Goal: Complete application form: Complete application form

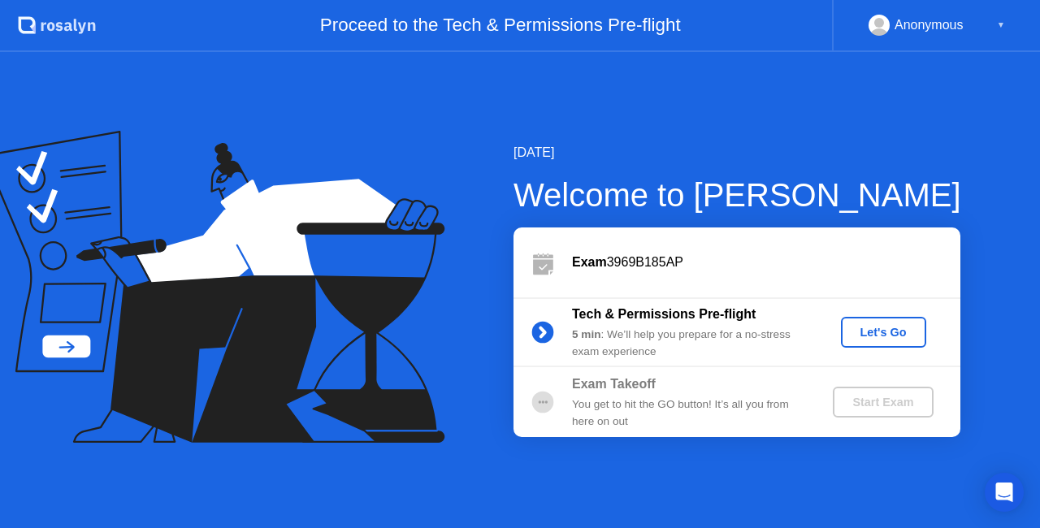
click at [890, 336] on div "Let's Go" at bounding box center [883, 332] width 72 height 13
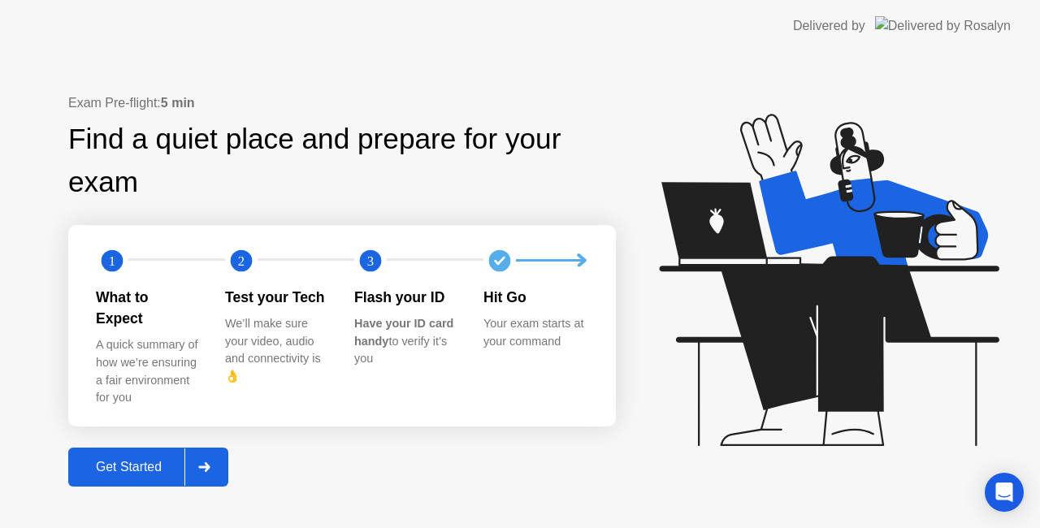
click at [156, 460] on div "Get Started" at bounding box center [128, 467] width 111 height 15
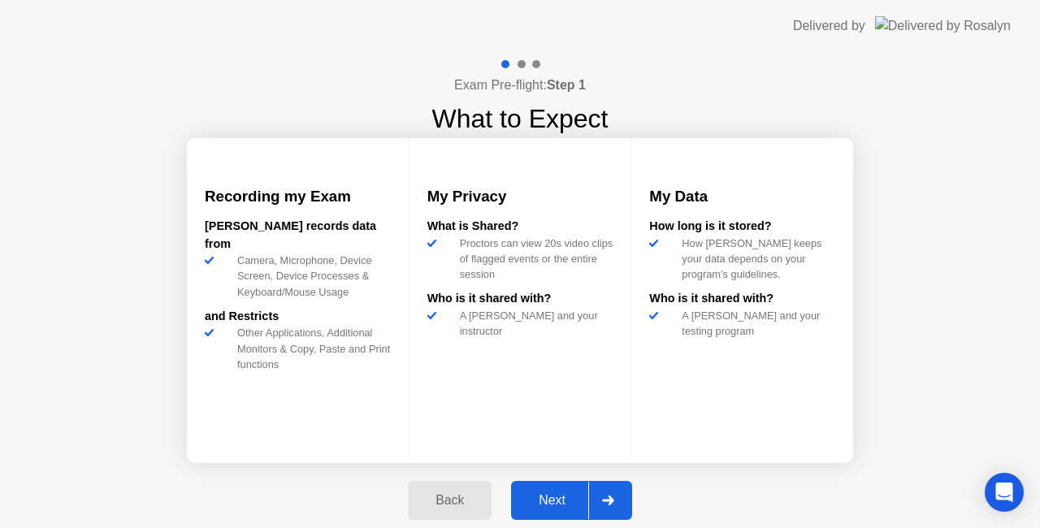
click at [568, 499] on div "Next" at bounding box center [552, 500] width 72 height 15
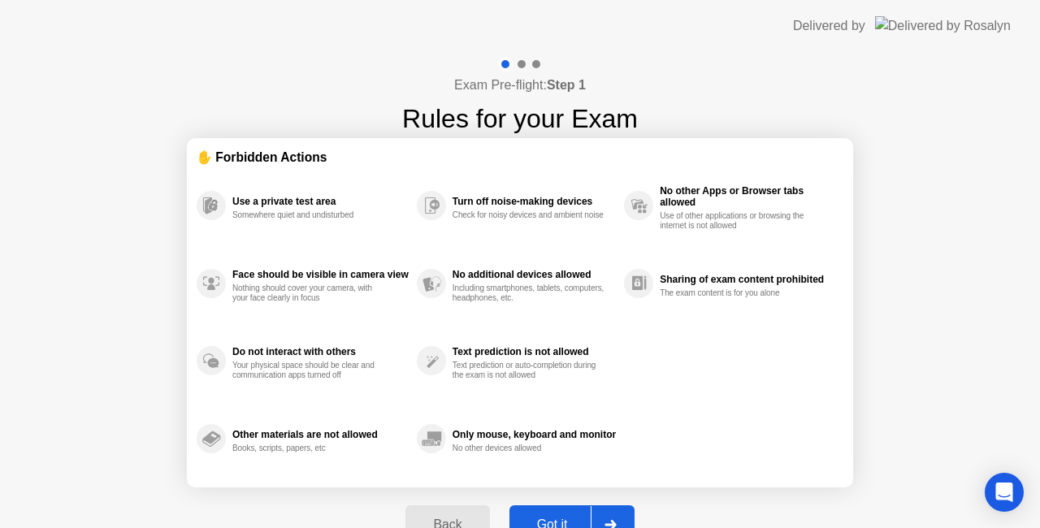
click at [606, 517] on div at bounding box center [609, 524] width 39 height 37
select select "**********"
select select "*******"
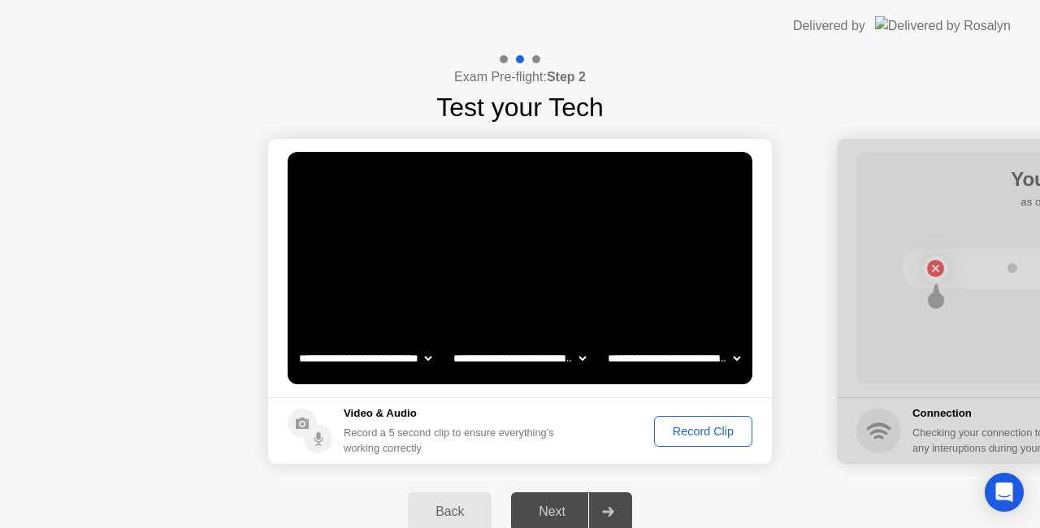
click at [703, 436] on div "Record Clip" at bounding box center [702, 431] width 87 height 13
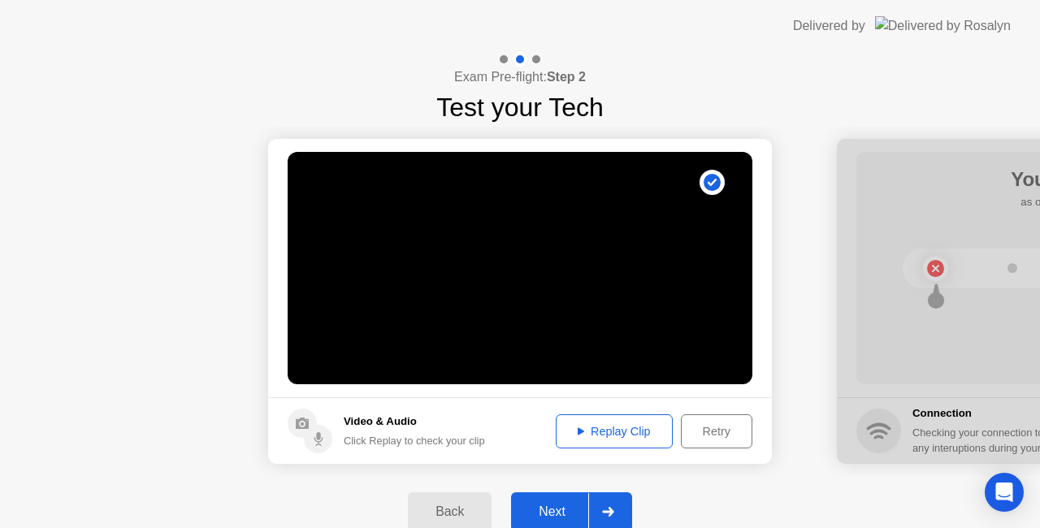
click at [318, 439] on icon at bounding box center [318, 436] width 4 height 8
click at [292, 422] on circle at bounding box center [302, 423] width 29 height 29
click at [632, 429] on div "Replay Clip" at bounding box center [614, 431] width 106 height 13
click at [595, 435] on div "Replay Clip" at bounding box center [614, 431] width 106 height 13
click at [564, 513] on div "Next" at bounding box center [552, 511] width 72 height 15
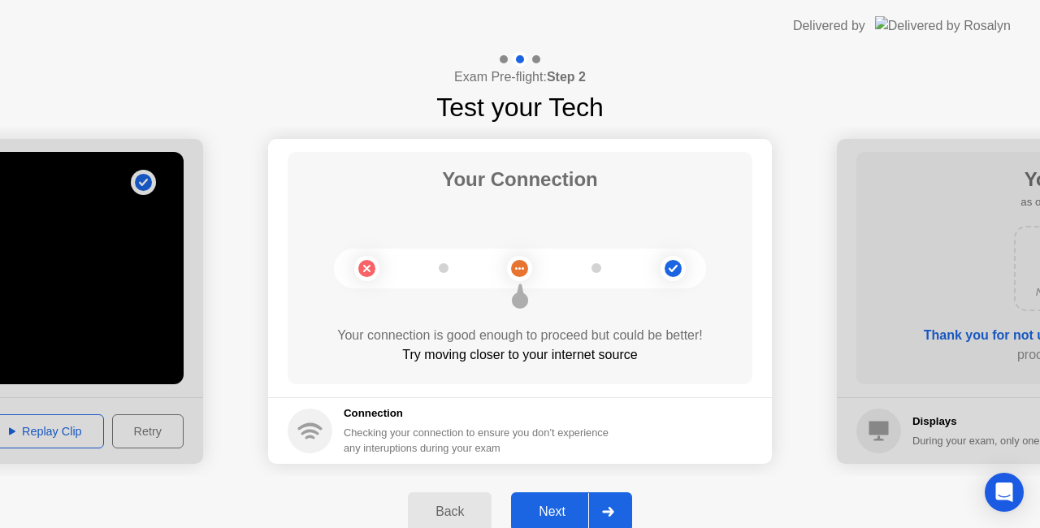
click at [559, 499] on button "Next" at bounding box center [571, 511] width 121 height 39
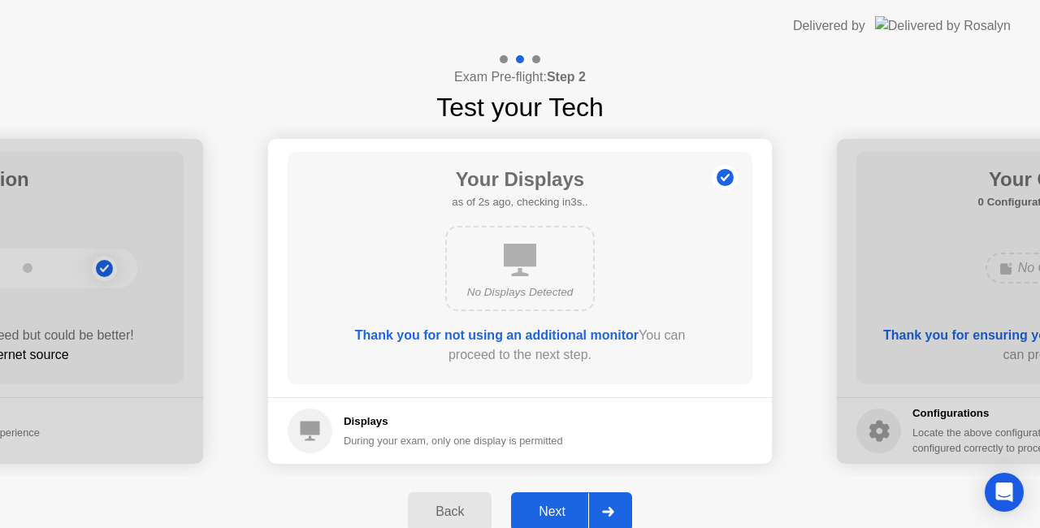
click at [557, 508] on div "Next" at bounding box center [552, 511] width 72 height 15
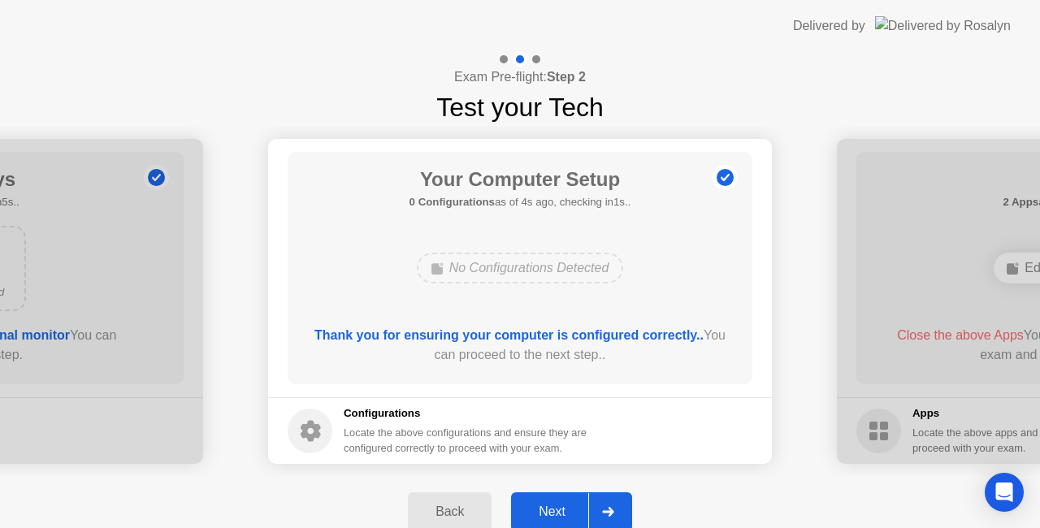
click at [553, 508] on div "Next" at bounding box center [552, 511] width 72 height 15
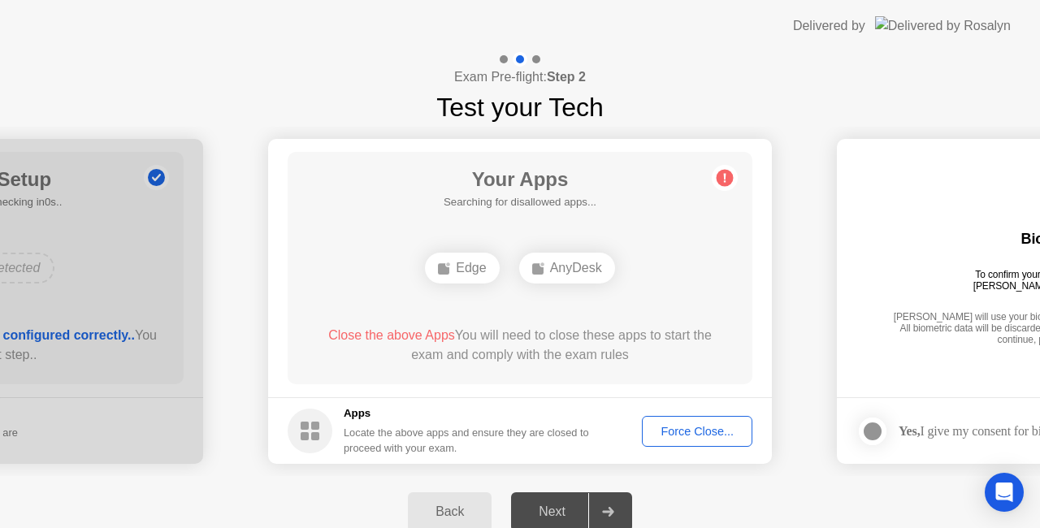
click at [437, 411] on h5 "Apps" at bounding box center [467, 413] width 246 height 16
click at [701, 425] on div "Force Close..." at bounding box center [696, 431] width 99 height 13
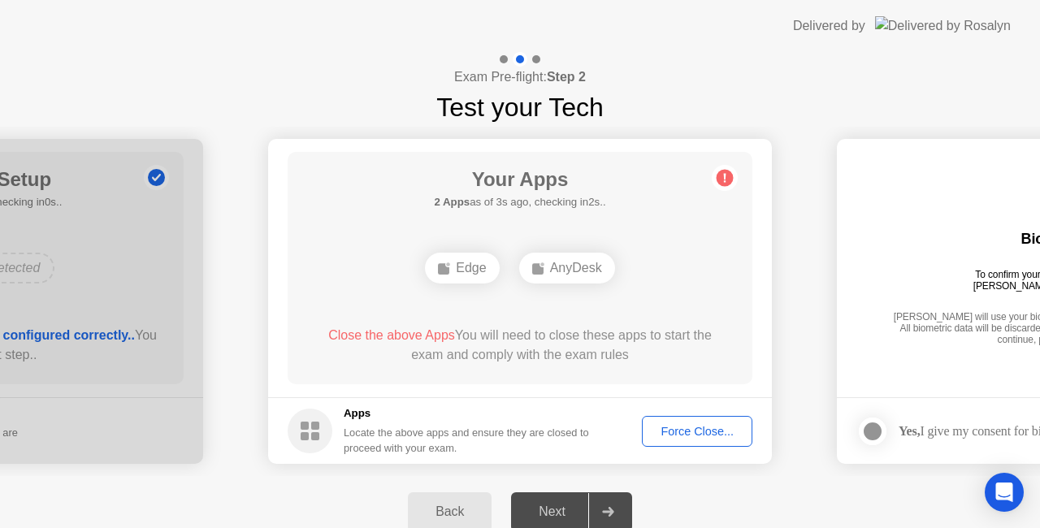
click at [691, 431] on div "Force Close..." at bounding box center [696, 431] width 99 height 13
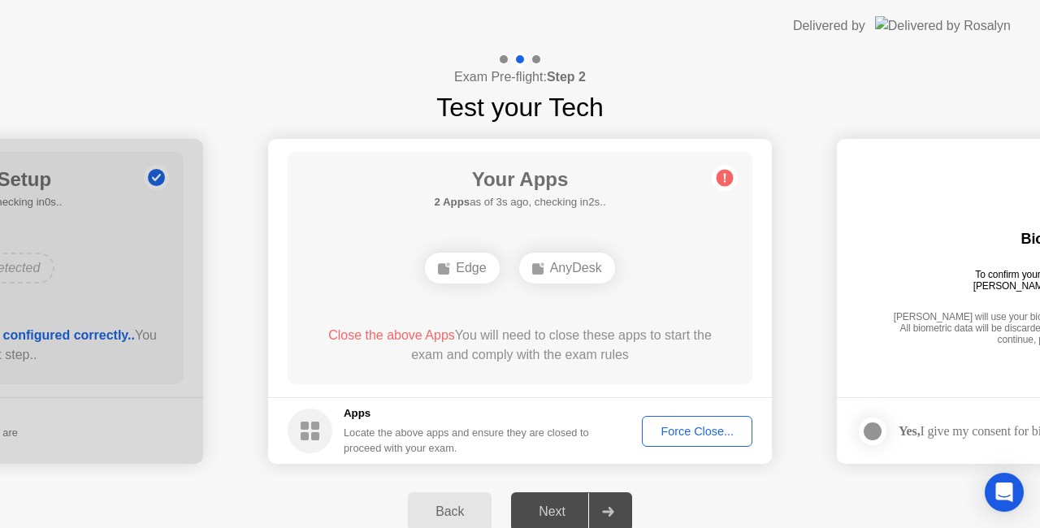
click at [560, 504] on div "Next" at bounding box center [552, 511] width 72 height 15
click at [692, 433] on div "Force Close..." at bounding box center [696, 431] width 99 height 13
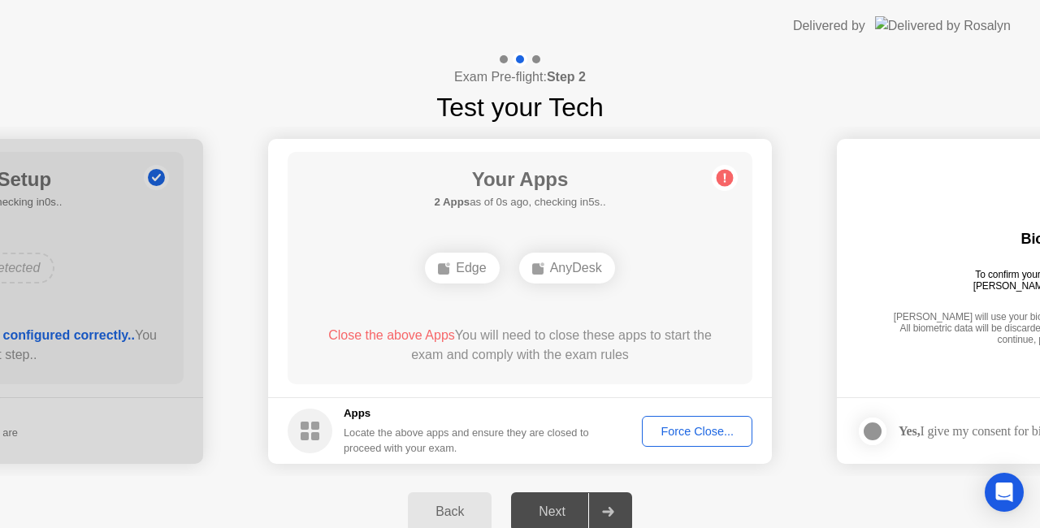
click at [455, 505] on div "Back" at bounding box center [450, 511] width 74 height 15
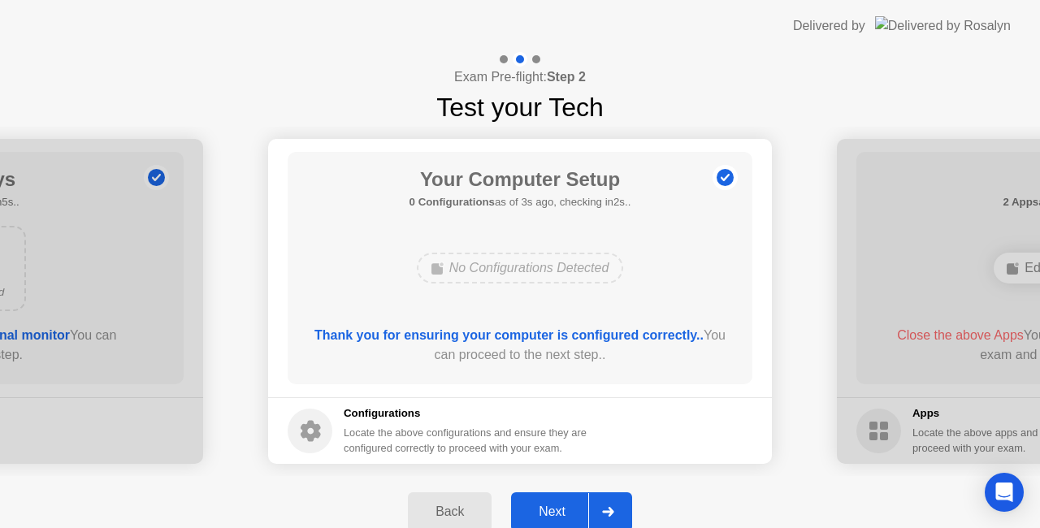
click at [461, 510] on div "Back" at bounding box center [450, 511] width 74 height 15
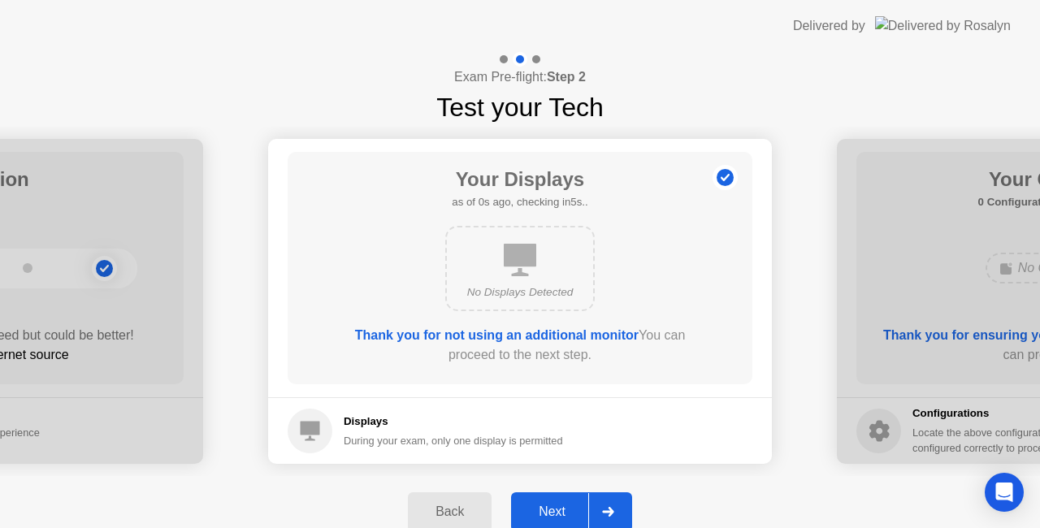
click at [465, 509] on div "Back" at bounding box center [450, 511] width 74 height 15
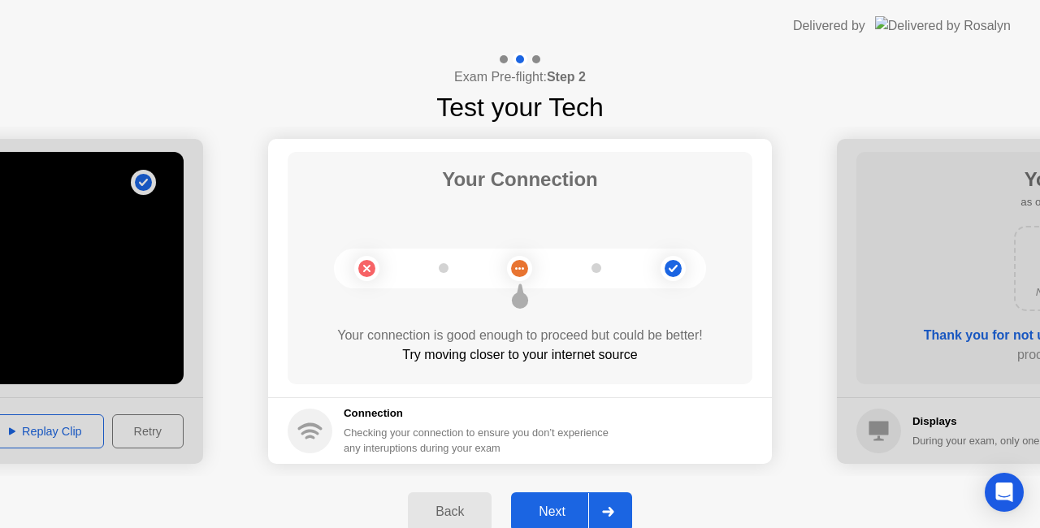
click at [465, 509] on div "Back" at bounding box center [450, 511] width 74 height 15
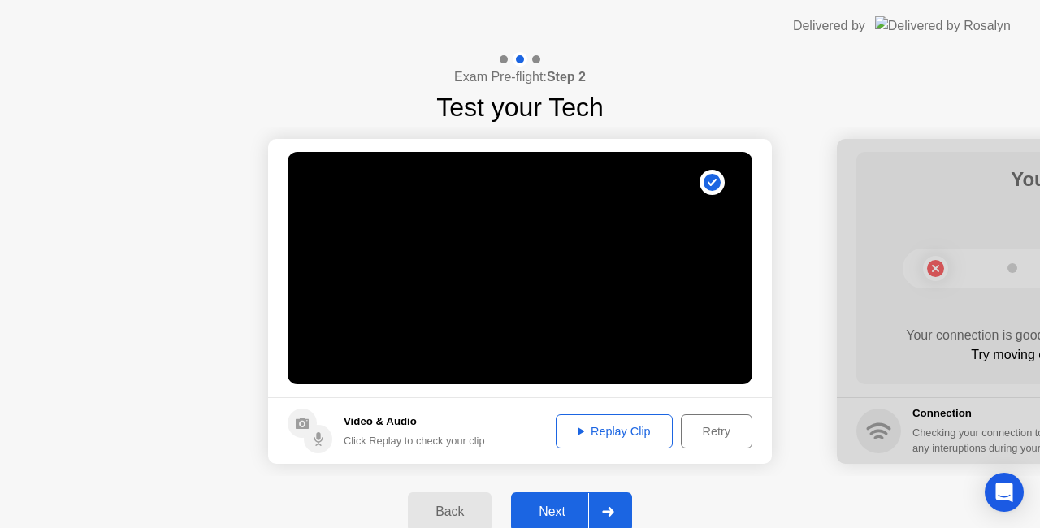
click at [619, 432] on div "Replay Clip" at bounding box center [614, 431] width 106 height 13
click at [710, 431] on div "Retry" at bounding box center [716, 431] width 60 height 13
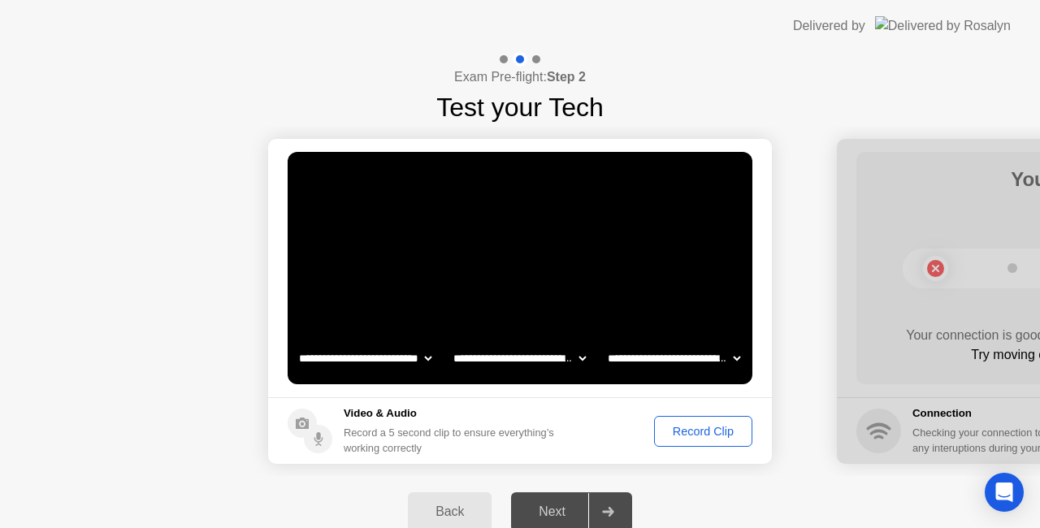
click at [460, 504] on div "Back" at bounding box center [450, 511] width 74 height 15
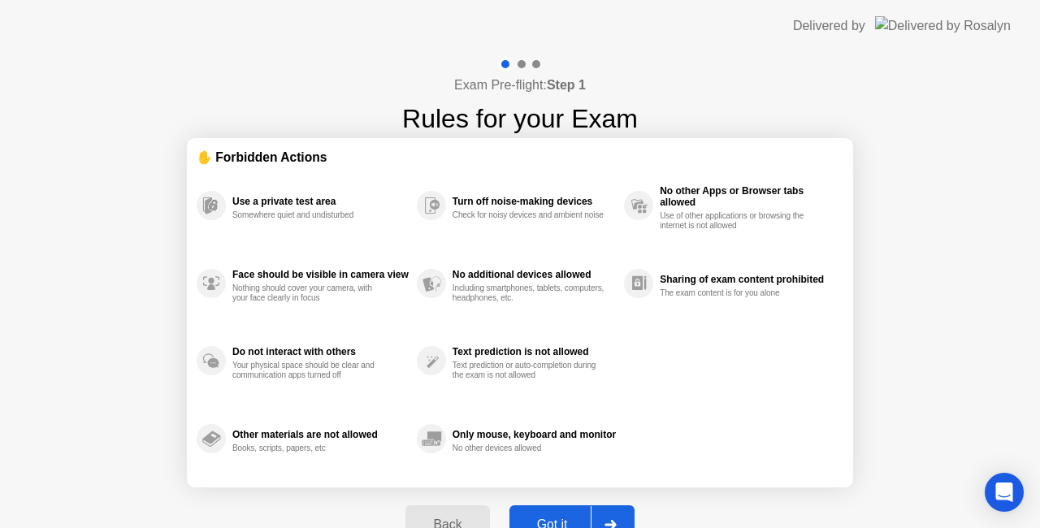
click at [554, 517] on div "Got it" at bounding box center [552, 524] width 76 height 15
select select "**********"
select select "*******"
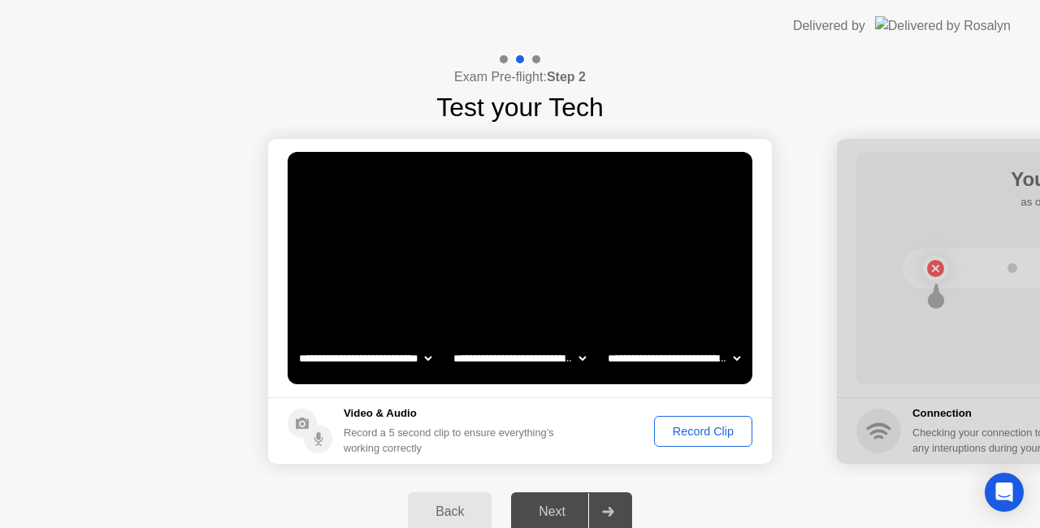
click at [582, 356] on select "**********" at bounding box center [519, 358] width 139 height 32
click at [427, 352] on select "**********" at bounding box center [365, 358] width 139 height 32
click at [735, 359] on select "**********" at bounding box center [673, 358] width 139 height 32
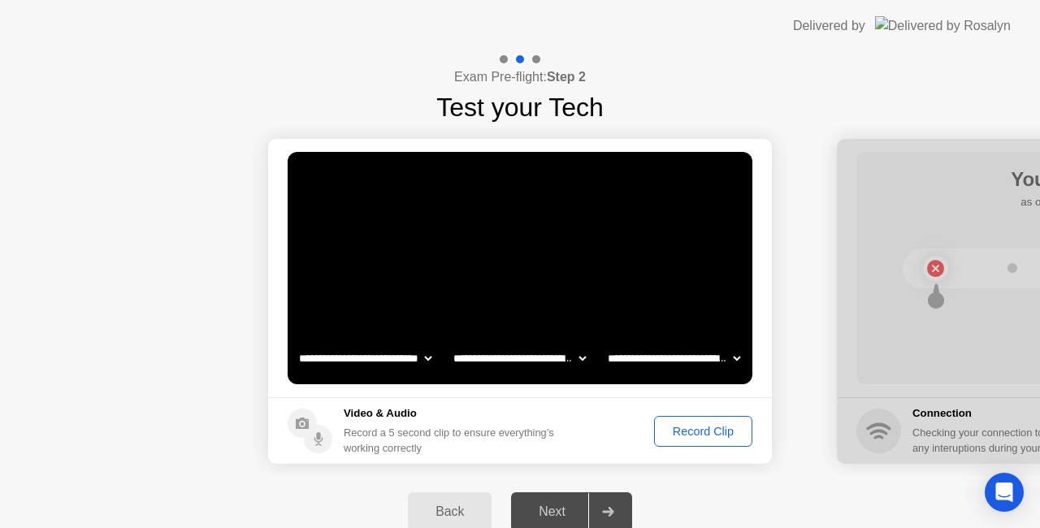
click at [735, 359] on select "**********" at bounding box center [673, 358] width 139 height 32
click at [702, 425] on div "Record Clip" at bounding box center [702, 431] width 87 height 13
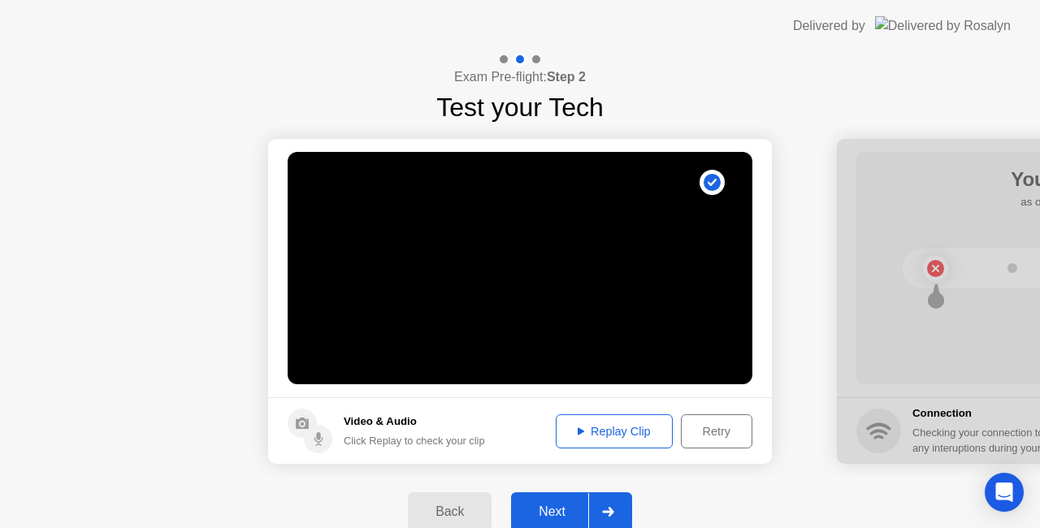
click at [550, 506] on div "Next" at bounding box center [552, 511] width 72 height 15
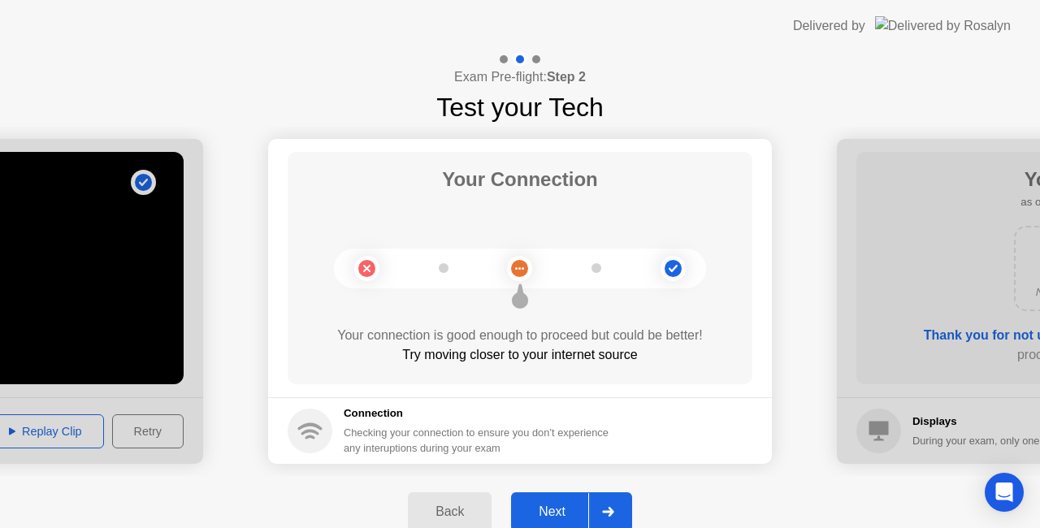
click at [517, 265] on circle at bounding box center [519, 268] width 17 height 17
click at [439, 266] on div at bounding box center [444, 268] width 10 height 10
click at [569, 509] on div "Next" at bounding box center [552, 511] width 72 height 15
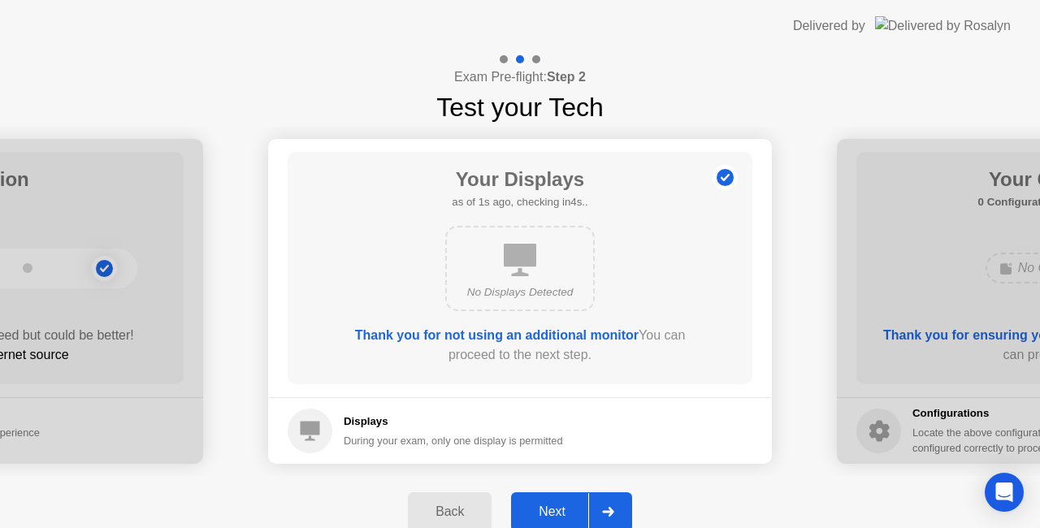
click at [564, 515] on div "Next" at bounding box center [552, 511] width 72 height 15
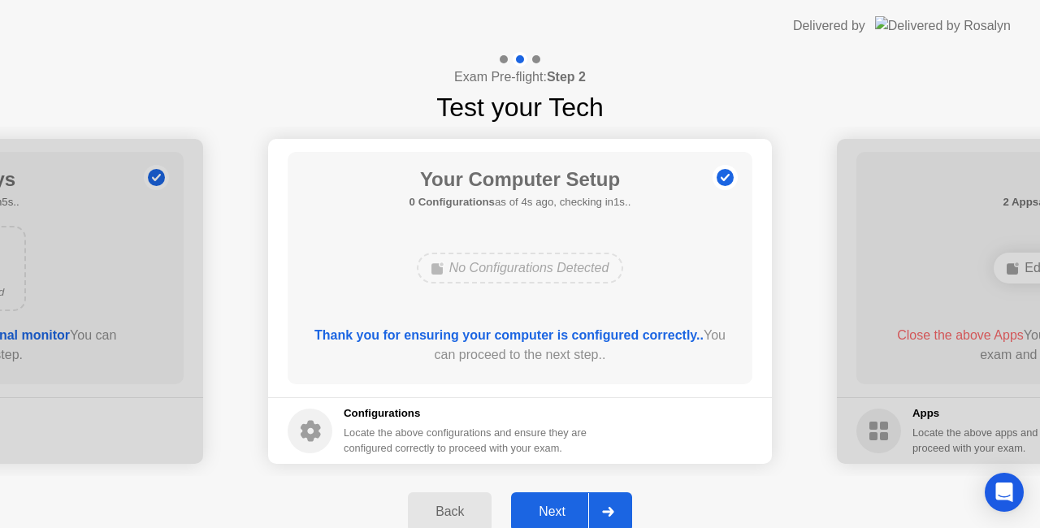
click at [564, 515] on div "Next" at bounding box center [552, 511] width 72 height 15
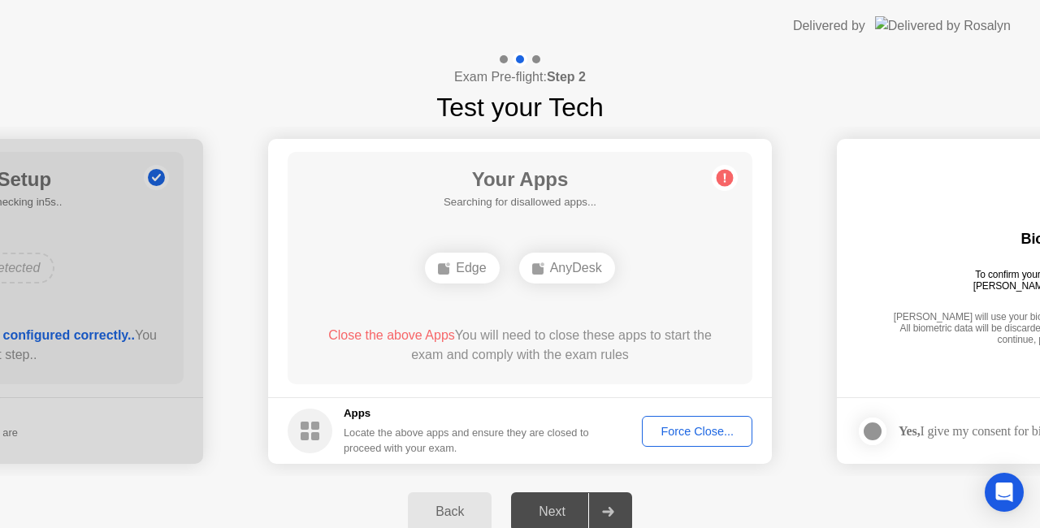
click at [573, 504] on div "Next" at bounding box center [552, 511] width 72 height 15
click at [462, 267] on div "Edge" at bounding box center [462, 268] width 74 height 31
click at [468, 270] on div "Edge" at bounding box center [462, 268] width 74 height 31
click at [689, 431] on div "Force Close..." at bounding box center [696, 431] width 99 height 13
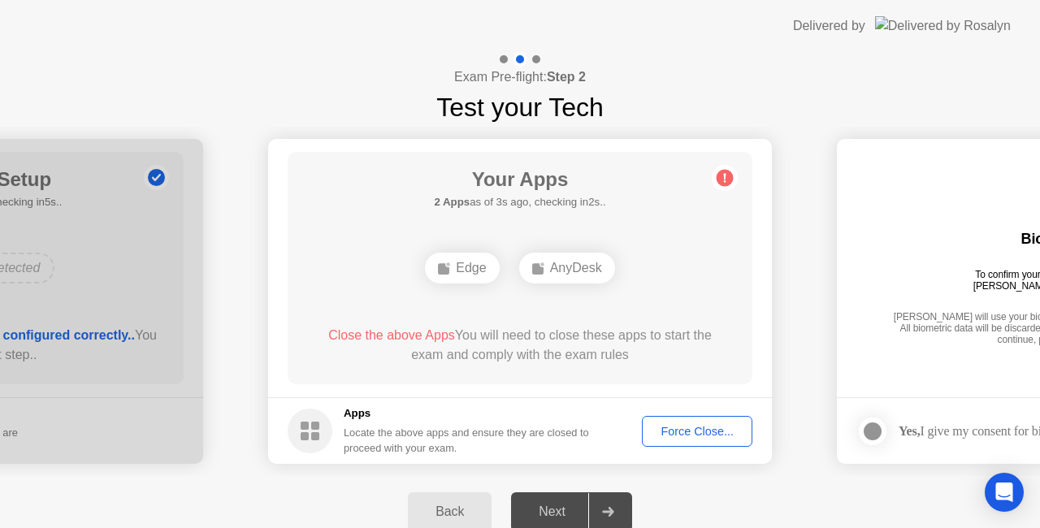
click at [768, 246] on main "Your Apps 2 Apps as of 3s ago, checking in2s.. Edge AnyDesk Close the above App…" at bounding box center [520, 268] width 504 height 258
drag, startPoint x: 812, startPoint y: 249, endPoint x: 435, endPoint y: 268, distance: 378.2
click at [1005, 491] on icon "Open Intercom Messenger" at bounding box center [1003, 492] width 19 height 21
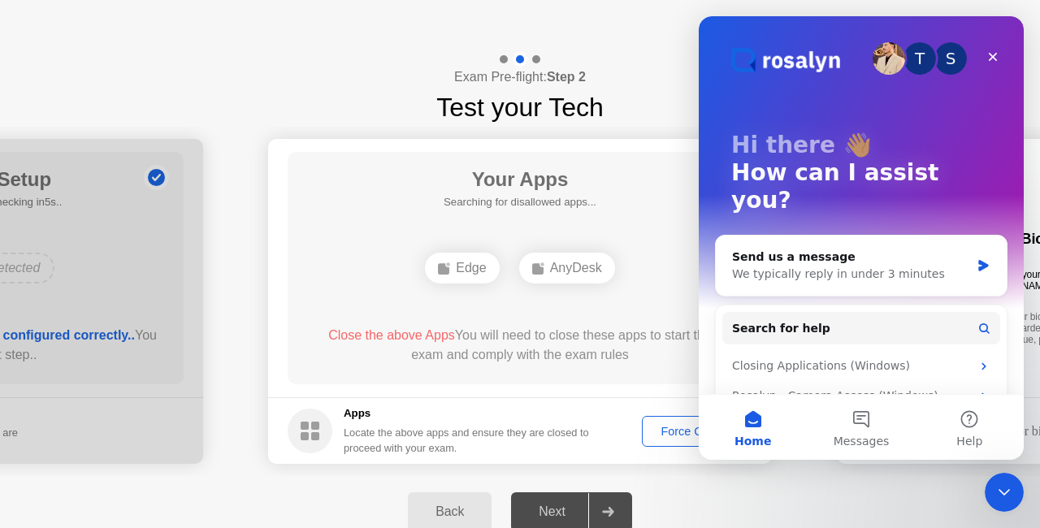
click at [755, 426] on button "Home" at bounding box center [752, 427] width 108 height 65
click at [995, 54] on icon "Close" at bounding box center [992, 57] width 9 height 9
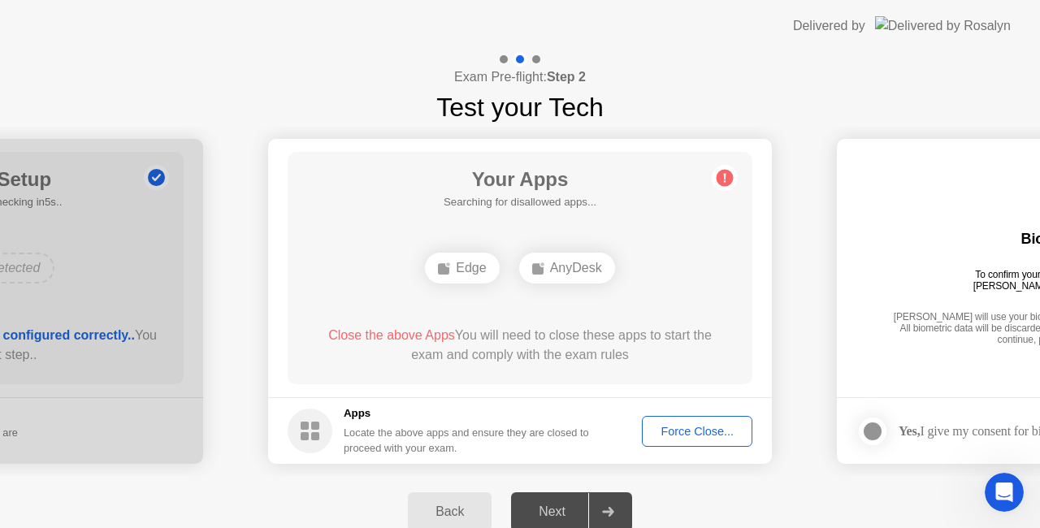
click at [568, 519] on div "Next" at bounding box center [552, 511] width 72 height 15
click at [689, 435] on div "Force Close..." at bounding box center [696, 431] width 99 height 13
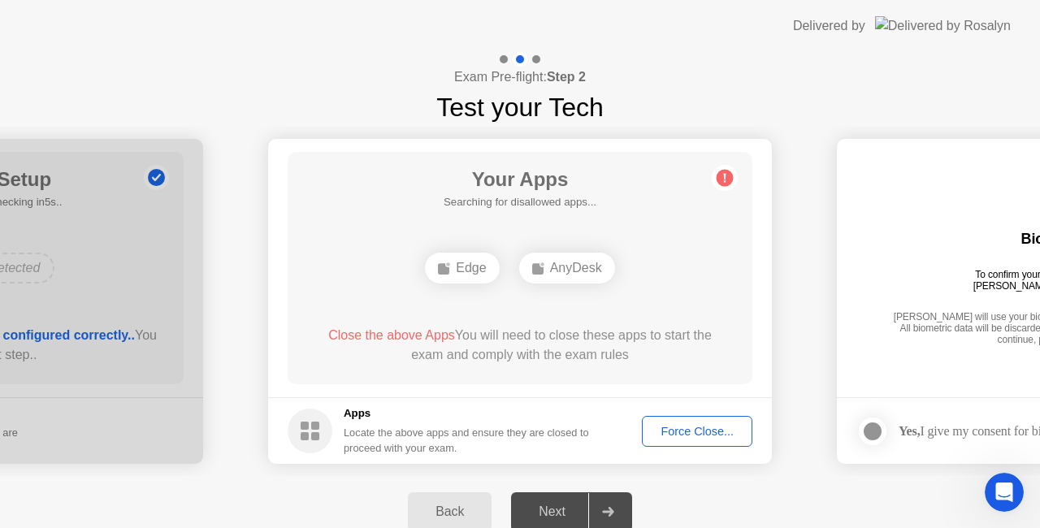
click at [658, 434] on div "Force Close..." at bounding box center [696, 431] width 99 height 13
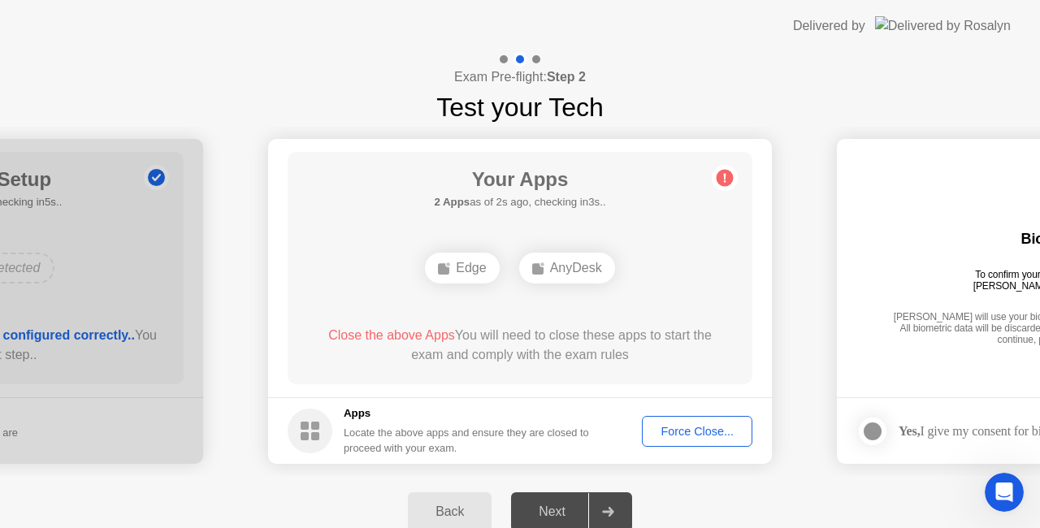
click at [723, 179] on circle at bounding box center [724, 178] width 17 height 17
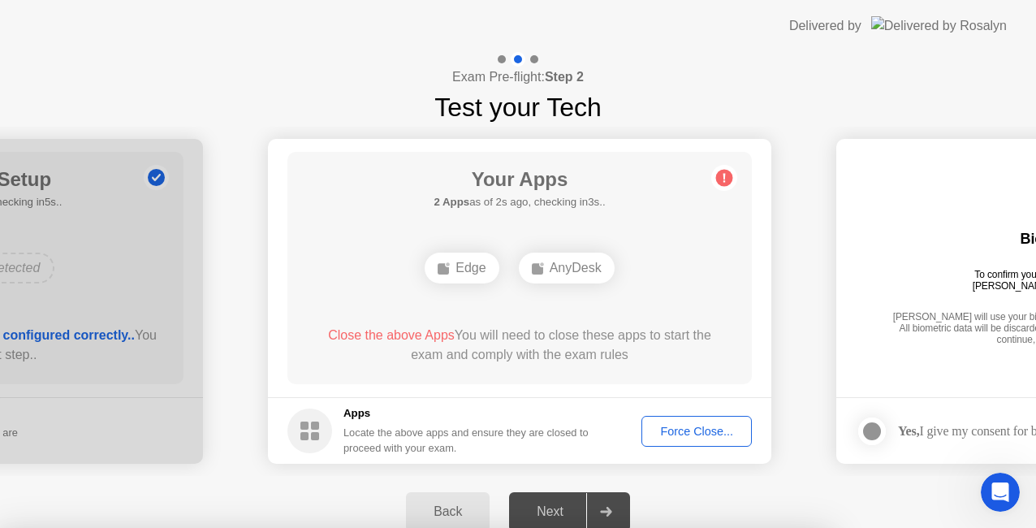
click at [792, 527] on div at bounding box center [518, 528] width 1036 height 0
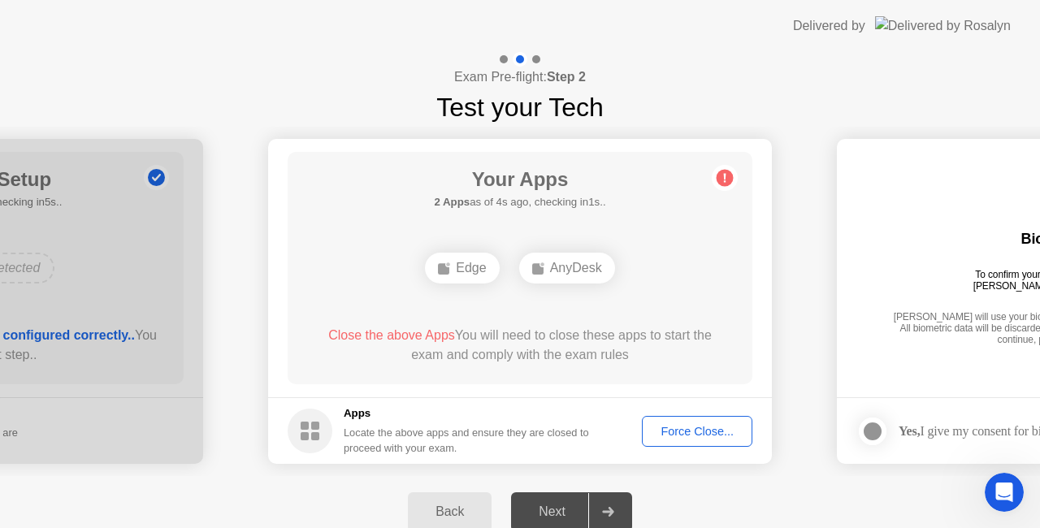
click at [429, 501] on button "Back" at bounding box center [450, 511] width 84 height 39
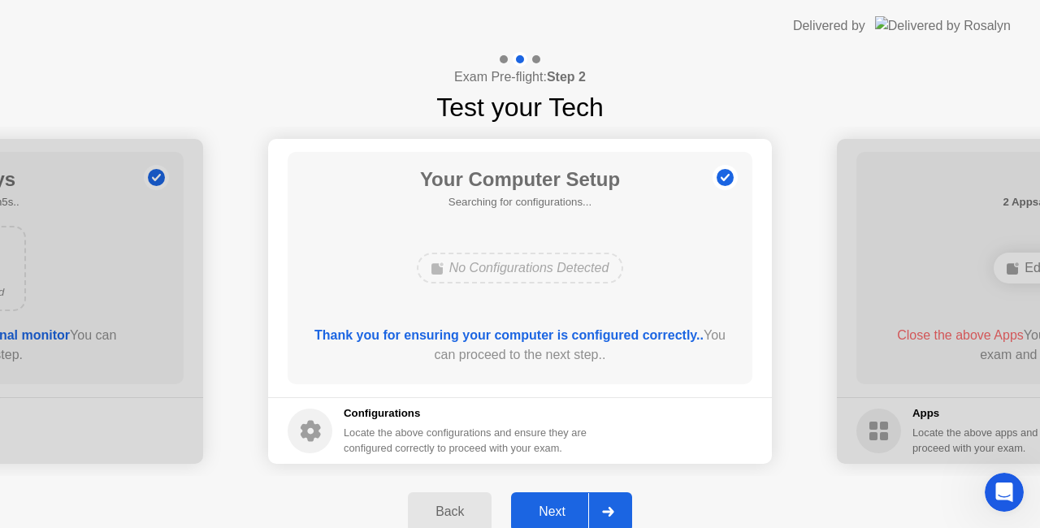
click at [429, 504] on div "Back" at bounding box center [450, 511] width 74 height 15
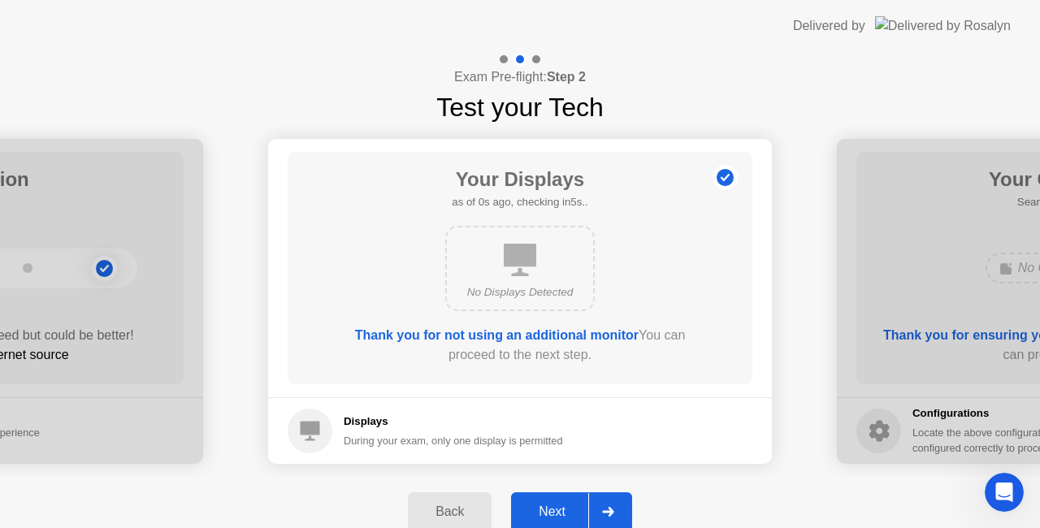
click at [429, 504] on div "Back" at bounding box center [450, 511] width 74 height 15
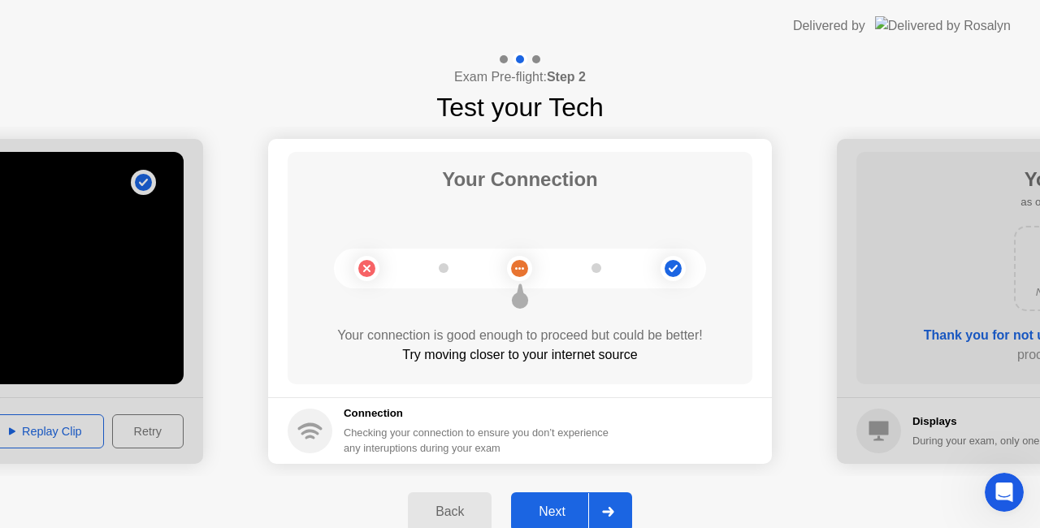
click at [429, 504] on div "Back" at bounding box center [450, 511] width 74 height 15
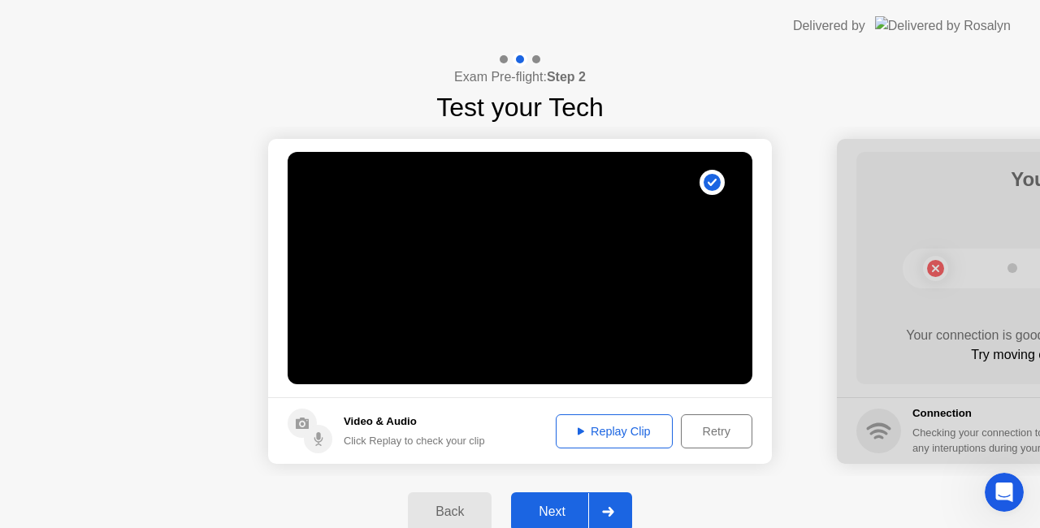
click at [429, 504] on div "Back" at bounding box center [450, 511] width 74 height 15
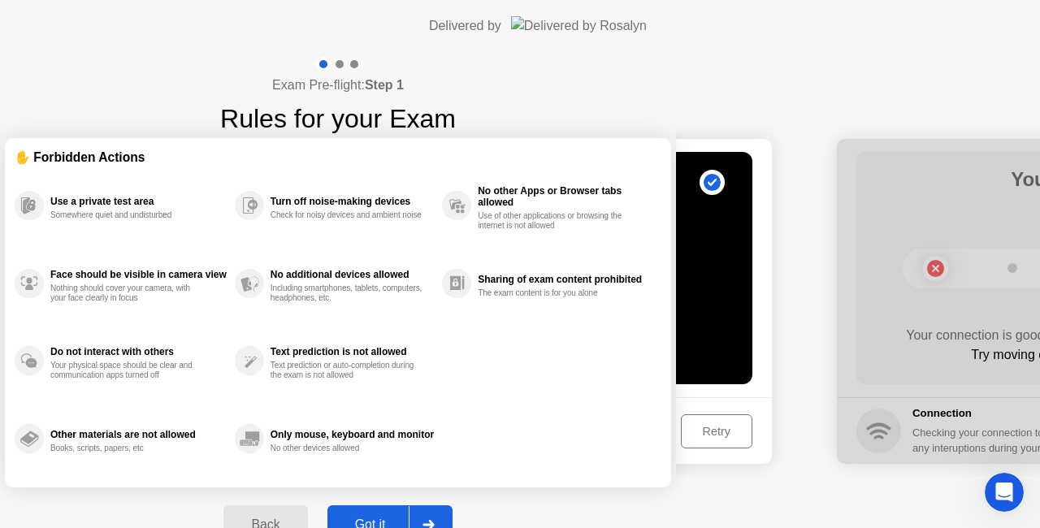
click at [429, 502] on div "Back Got it" at bounding box center [338, 524] width 248 height 75
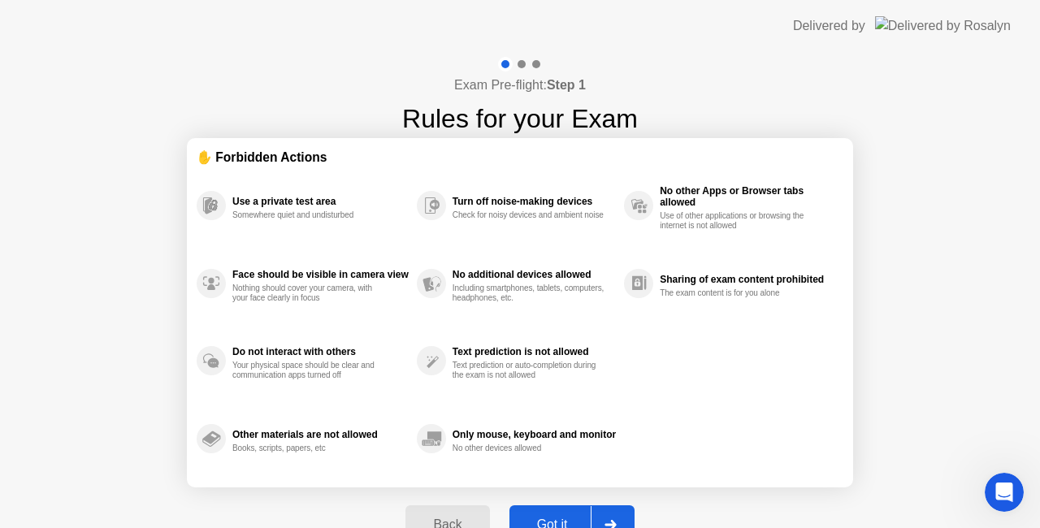
click at [956, 284] on div "Exam Pre-flight: Step 1 Rules for your Exam ✋ Forbidden Actions Use a private t…" at bounding box center [520, 309] width 1040 height 515
click at [564, 517] on div "Got it" at bounding box center [552, 524] width 76 height 15
select select "**********"
select select "*******"
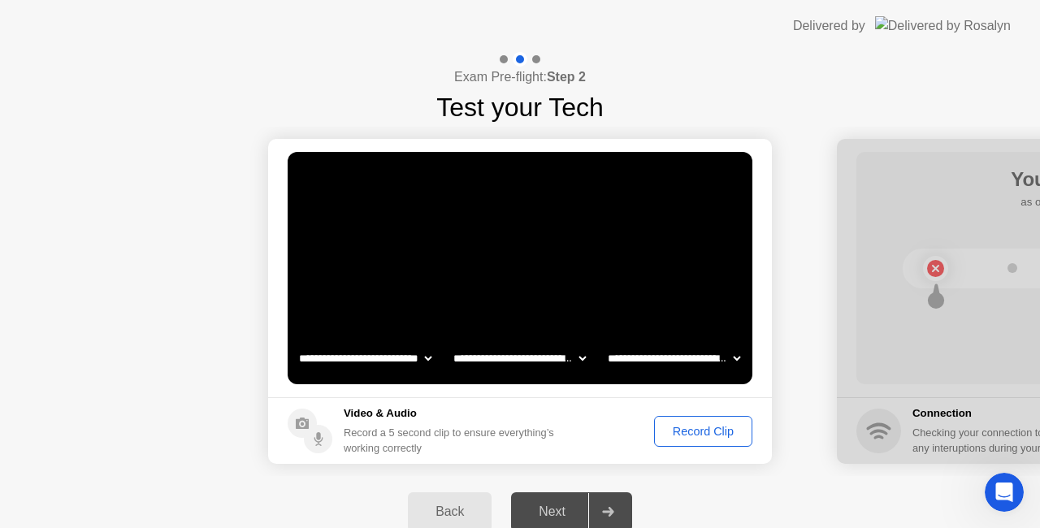
click at [422, 356] on select "**********" at bounding box center [365, 358] width 139 height 32
click at [296, 342] on select "**********" at bounding box center [365, 358] width 139 height 32
click at [580, 356] on select "**********" at bounding box center [519, 358] width 139 height 32
click at [450, 342] on select "**********" at bounding box center [519, 358] width 139 height 32
click at [693, 366] on select "**********" at bounding box center [673, 358] width 139 height 32
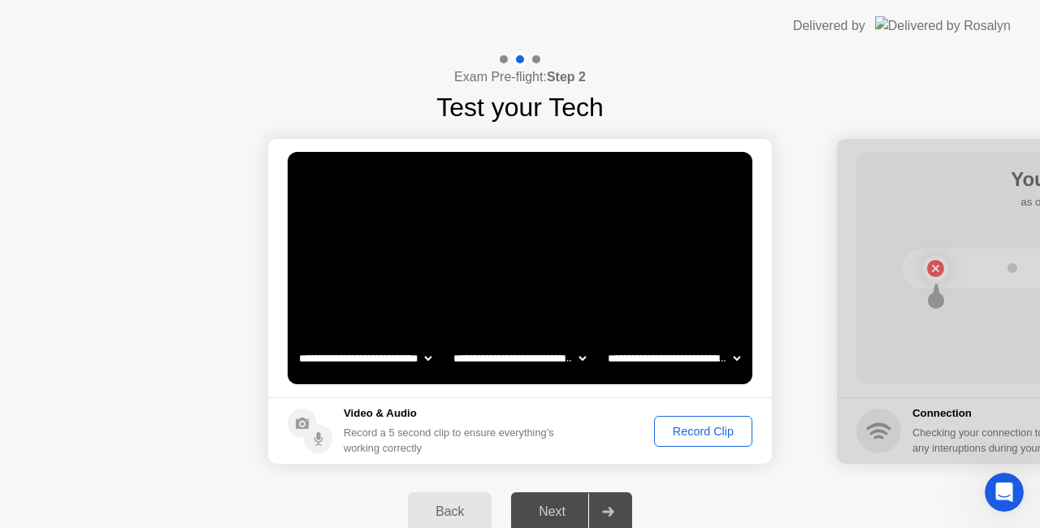
click at [604, 342] on select "**********" at bounding box center [673, 358] width 139 height 32
click at [715, 428] on div "Record Clip" at bounding box center [702, 431] width 87 height 13
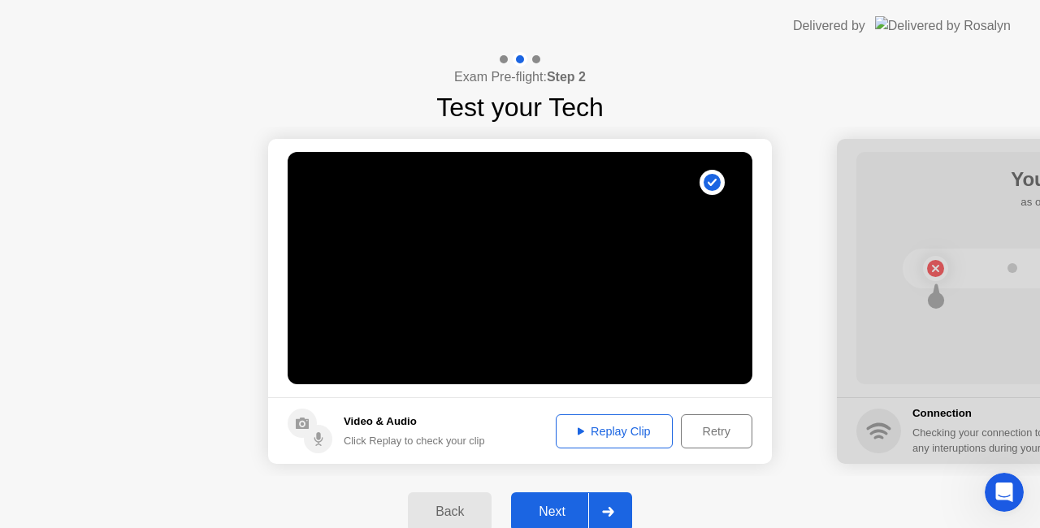
click at [554, 511] on div "Next" at bounding box center [552, 511] width 72 height 15
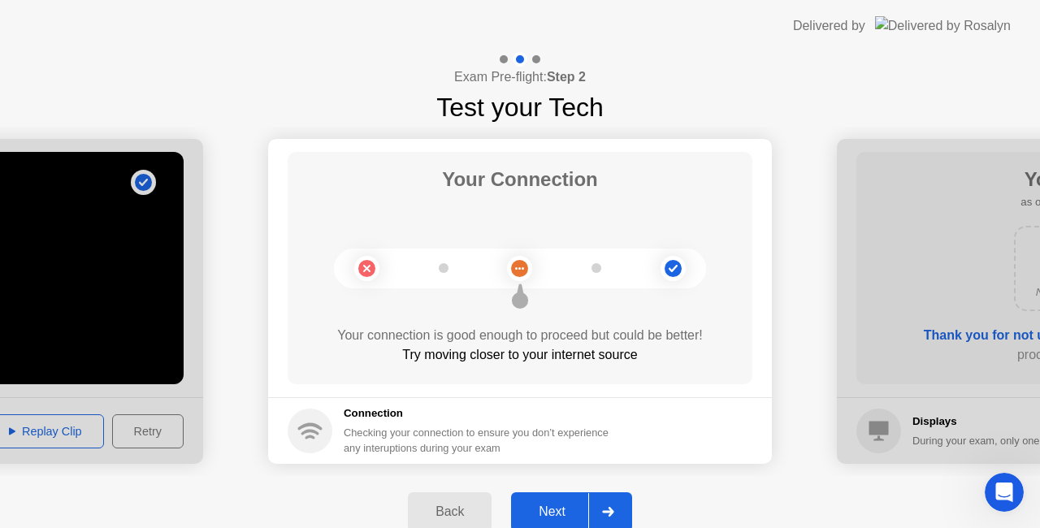
click at [552, 511] on div "Next" at bounding box center [552, 511] width 72 height 15
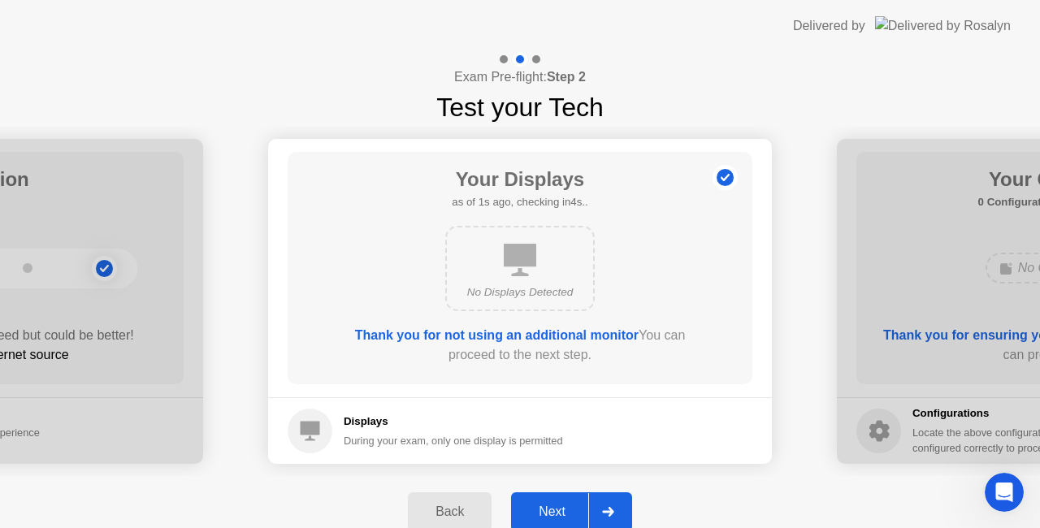
click at [568, 513] on div "Next" at bounding box center [552, 511] width 72 height 15
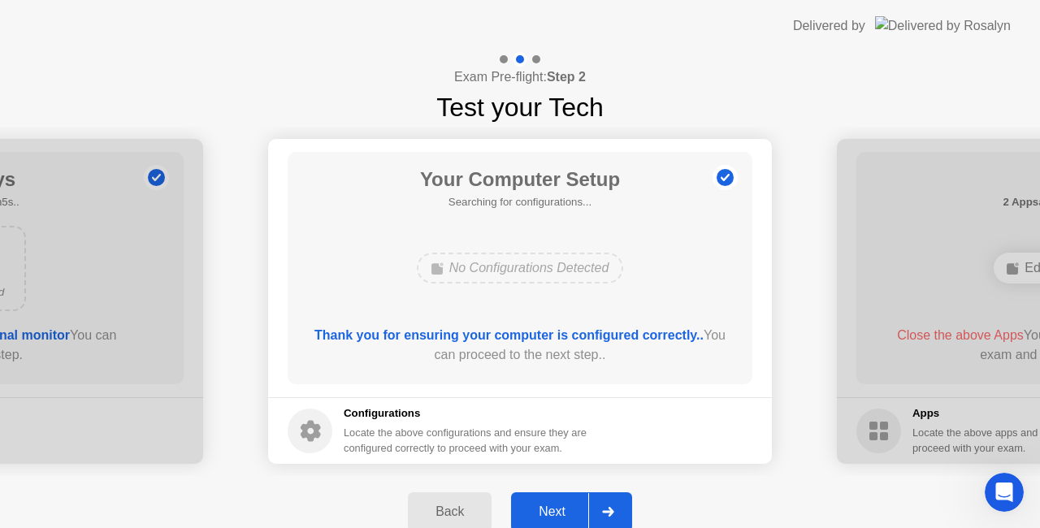
click at [567, 512] on div "Next" at bounding box center [552, 511] width 72 height 15
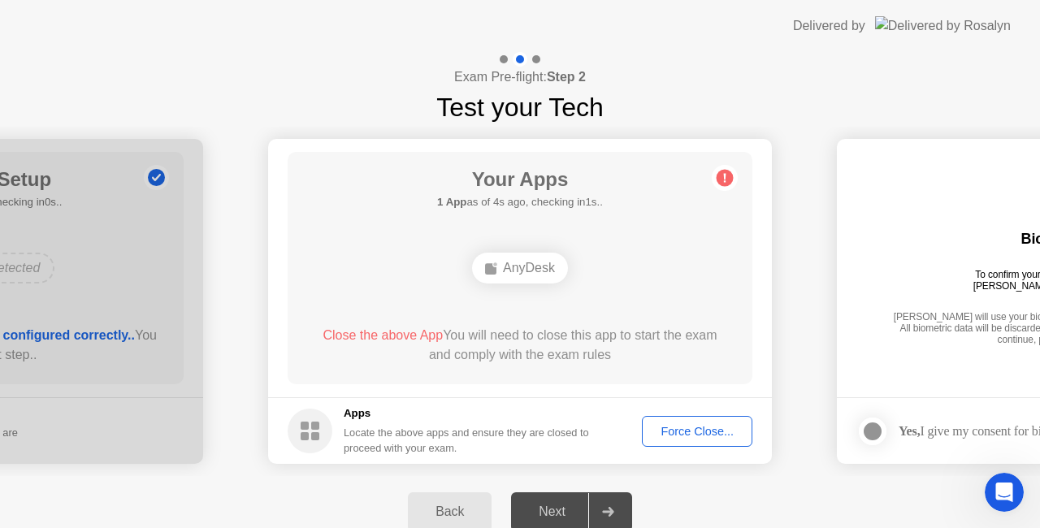
click at [733, 432] on div "Force Close..." at bounding box center [696, 431] width 99 height 13
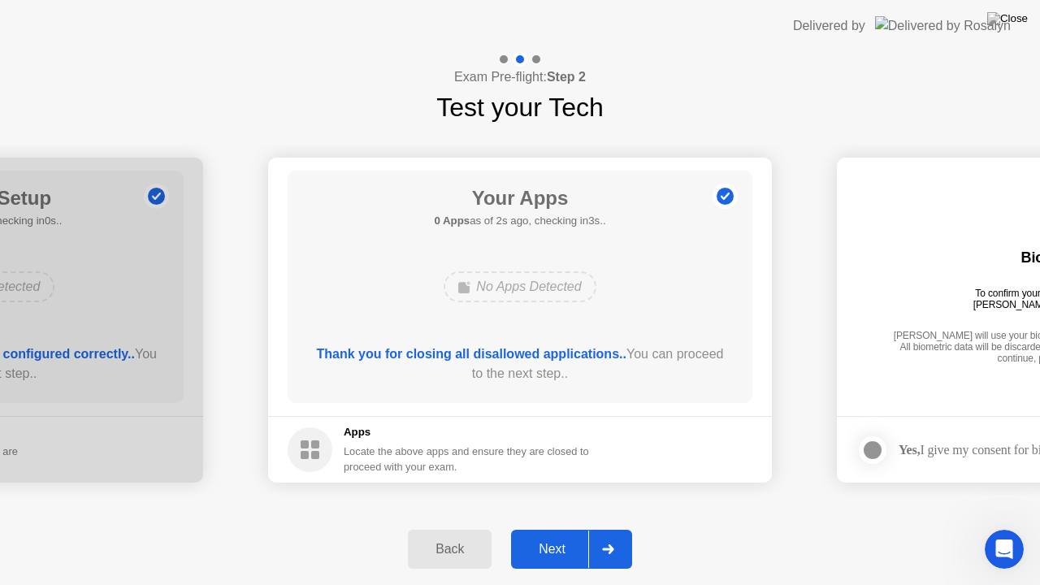
click at [550, 527] on button "Next" at bounding box center [571, 549] width 121 height 39
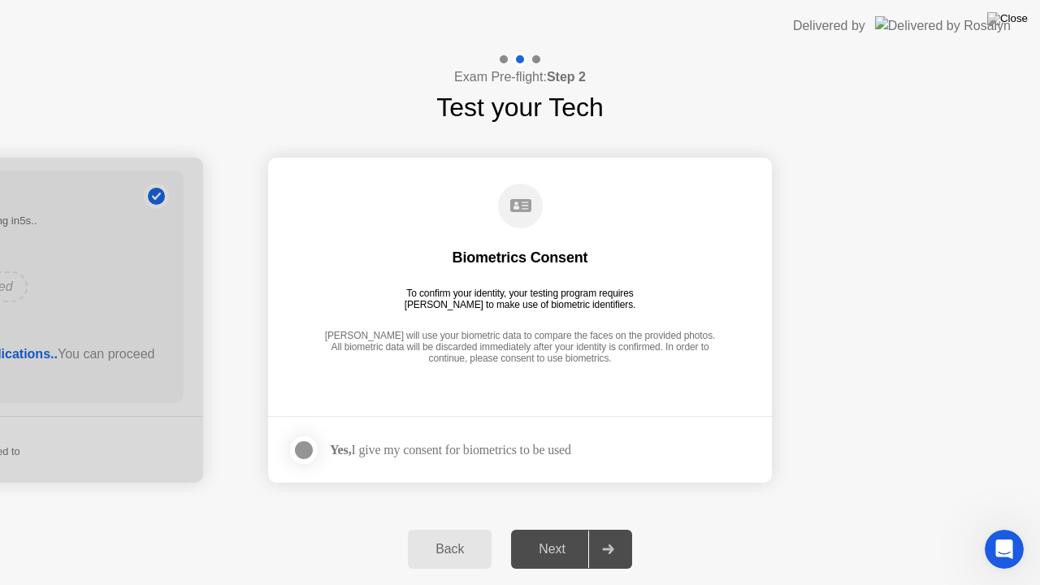
click at [548, 527] on div "Next" at bounding box center [552, 549] width 72 height 15
click at [302, 448] on div at bounding box center [303, 449] width 19 height 19
click at [569, 527] on div "Next" at bounding box center [552, 549] width 72 height 15
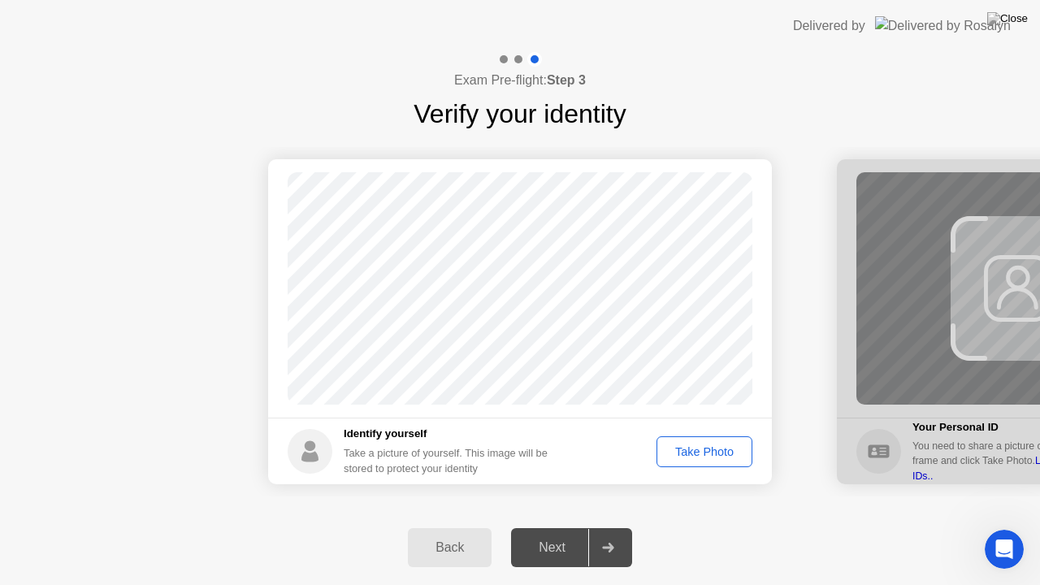
click at [698, 455] on div "Take Photo" at bounding box center [704, 451] width 84 height 13
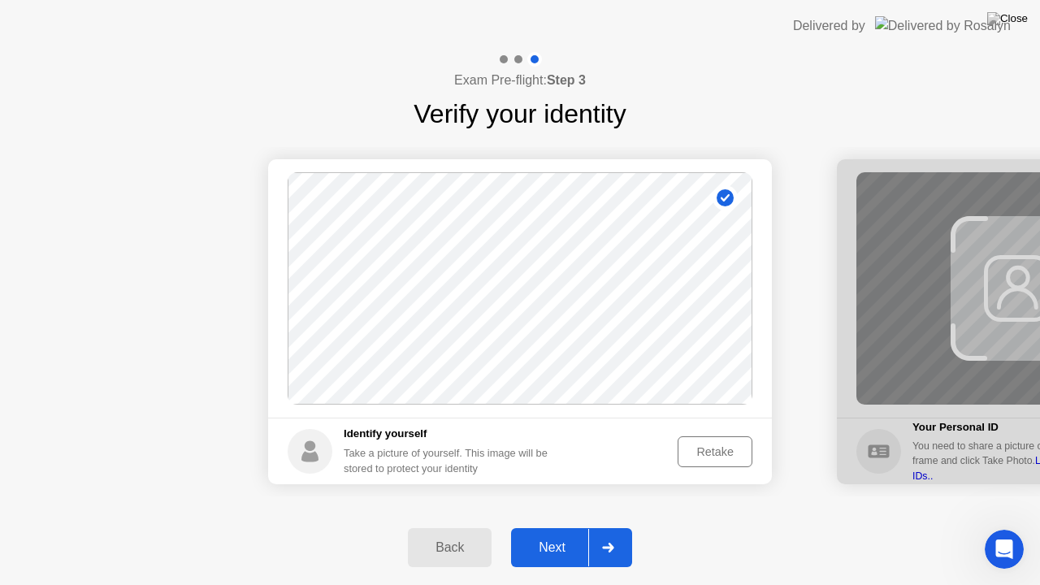
click at [556, 527] on div "Next" at bounding box center [552, 547] width 72 height 15
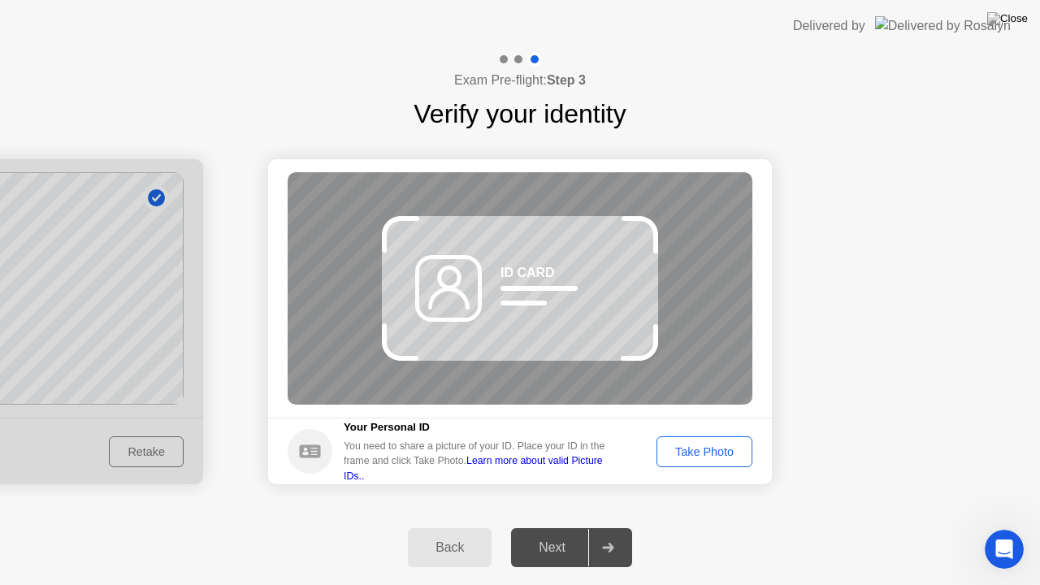
click at [692, 450] on div "Take Photo" at bounding box center [704, 451] width 84 height 13
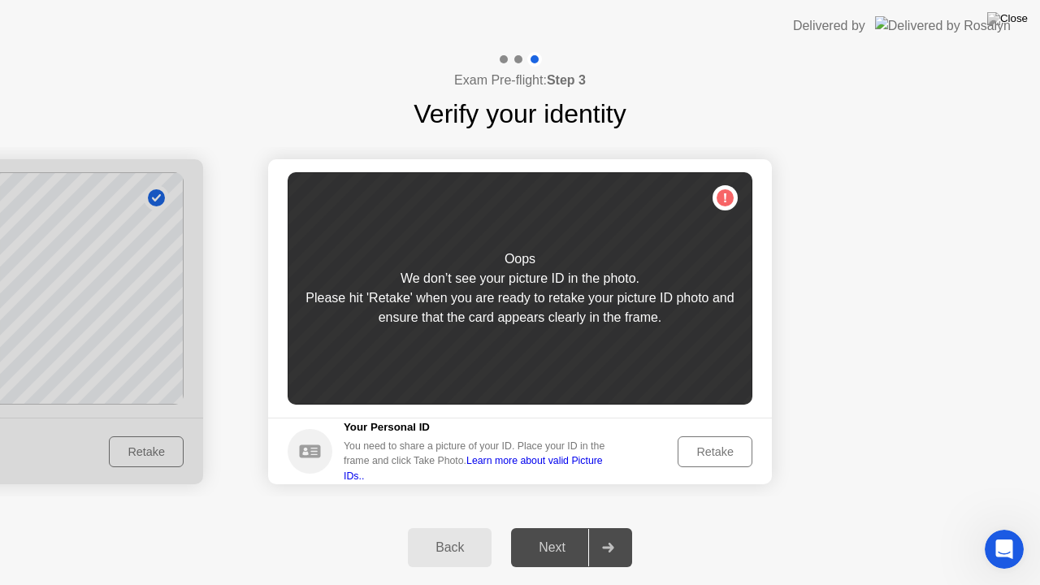
click at [702, 448] on div "Retake" at bounding box center [714, 451] width 63 height 13
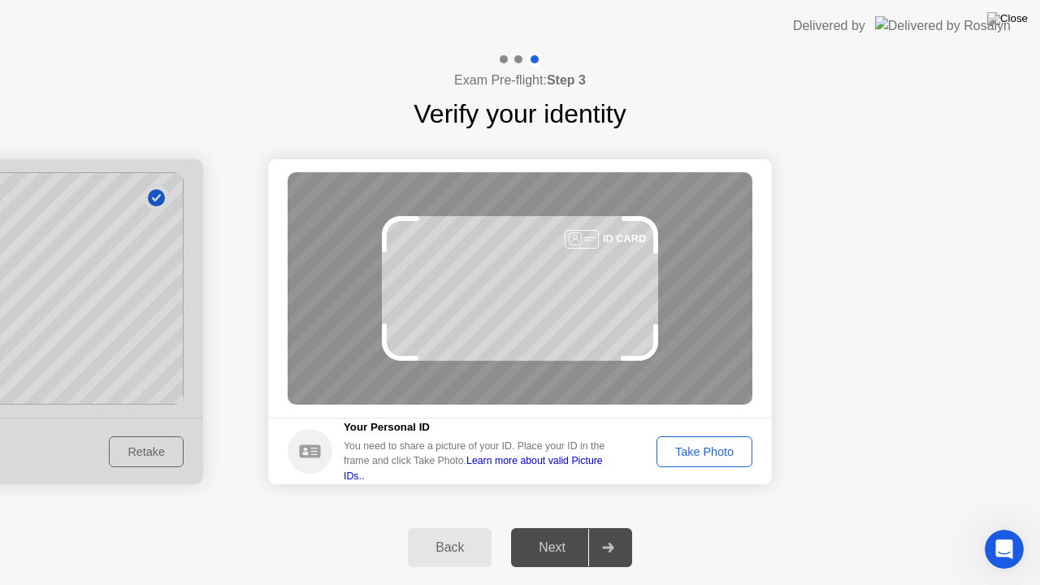
click at [570, 238] on div at bounding box center [581, 239] width 34 height 19
click at [372, 435] on h5 "Your Personal ID" at bounding box center [480, 427] width 273 height 16
click at [305, 451] on icon at bounding box center [309, 450] width 21 height 13
click at [505, 466] on link "Learn more about valid Picture IDs.." at bounding box center [473, 468] width 259 height 26
click at [456, 527] on div "Back" at bounding box center [450, 547] width 74 height 15
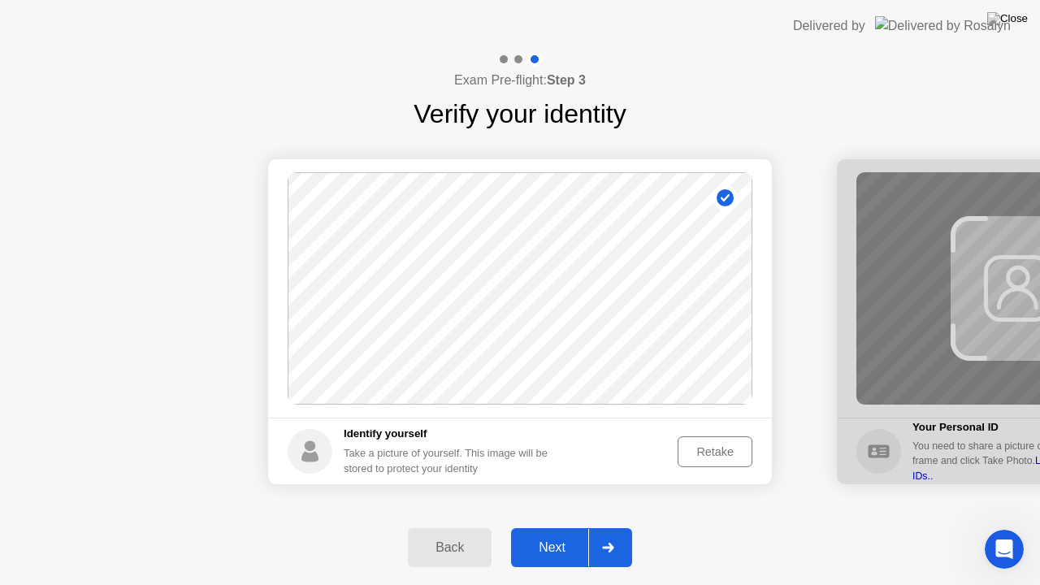
click at [716, 447] on div "Retake" at bounding box center [714, 451] width 63 height 13
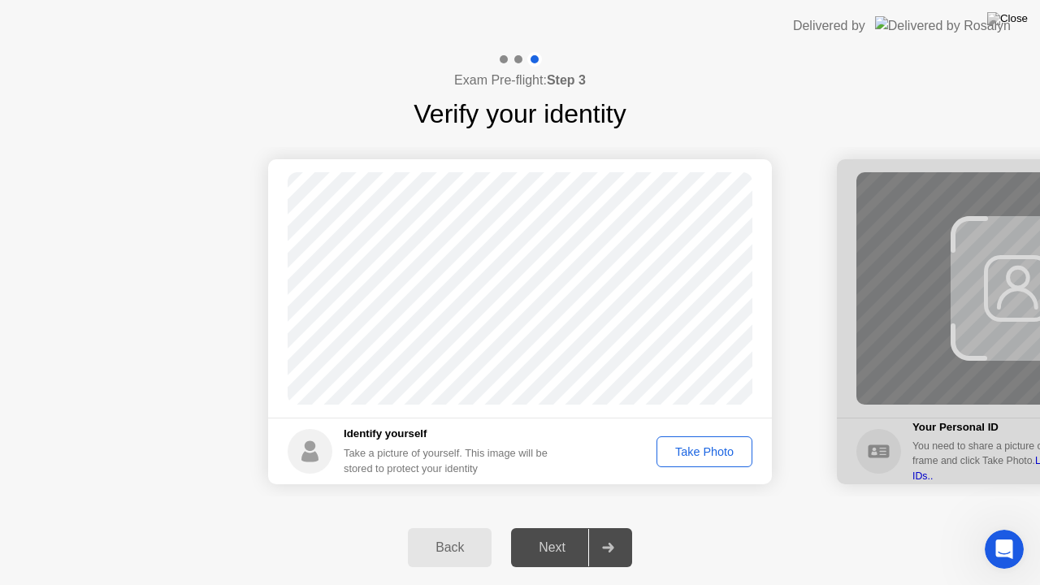
click at [709, 455] on div "Take Photo" at bounding box center [704, 451] width 84 height 13
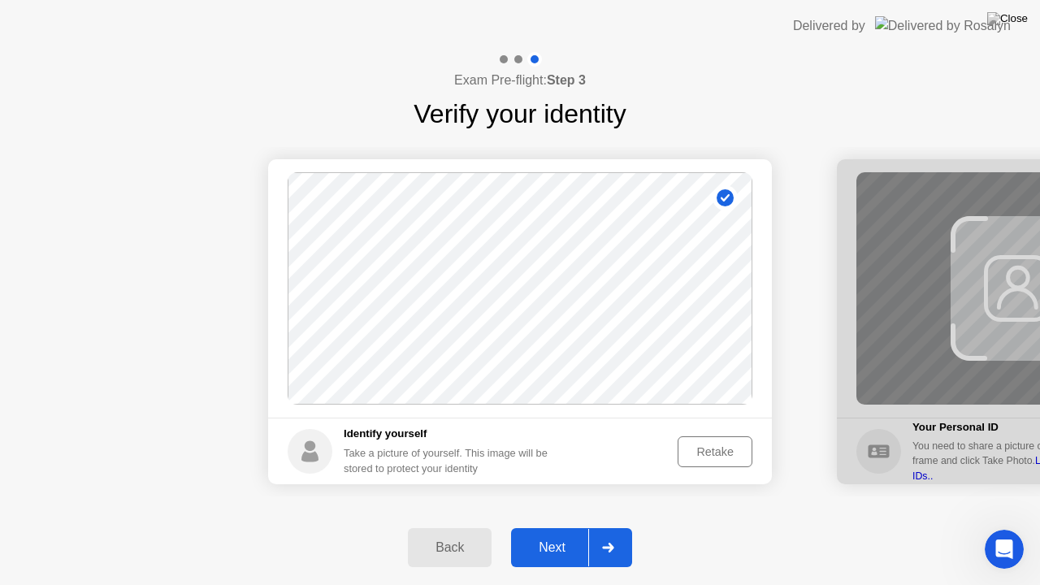
click at [322, 449] on circle at bounding box center [310, 451] width 45 height 45
click at [705, 454] on div "Retake" at bounding box center [714, 451] width 63 height 13
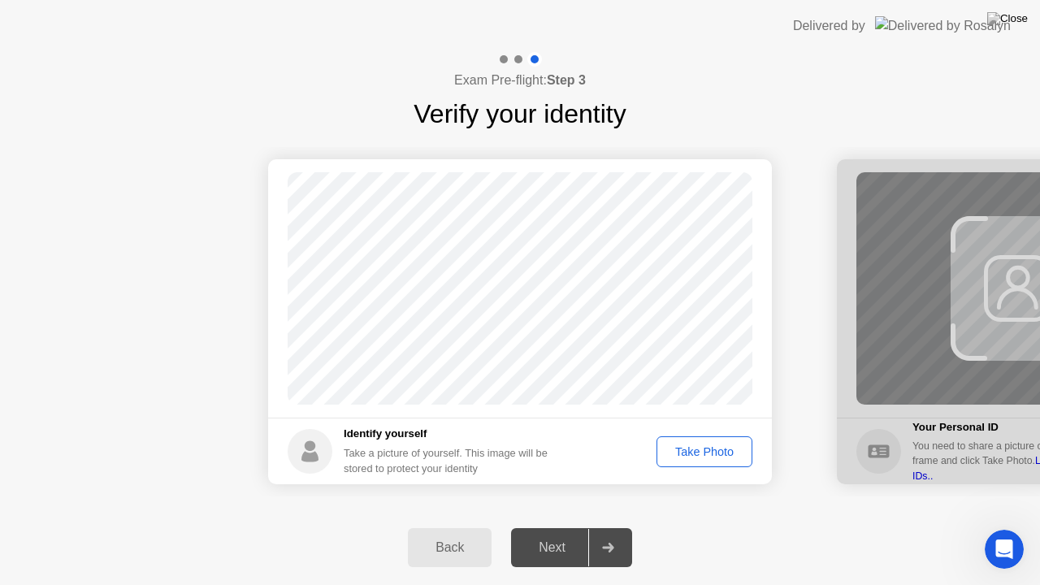
click at [719, 450] on div "Take Photo" at bounding box center [704, 451] width 84 height 13
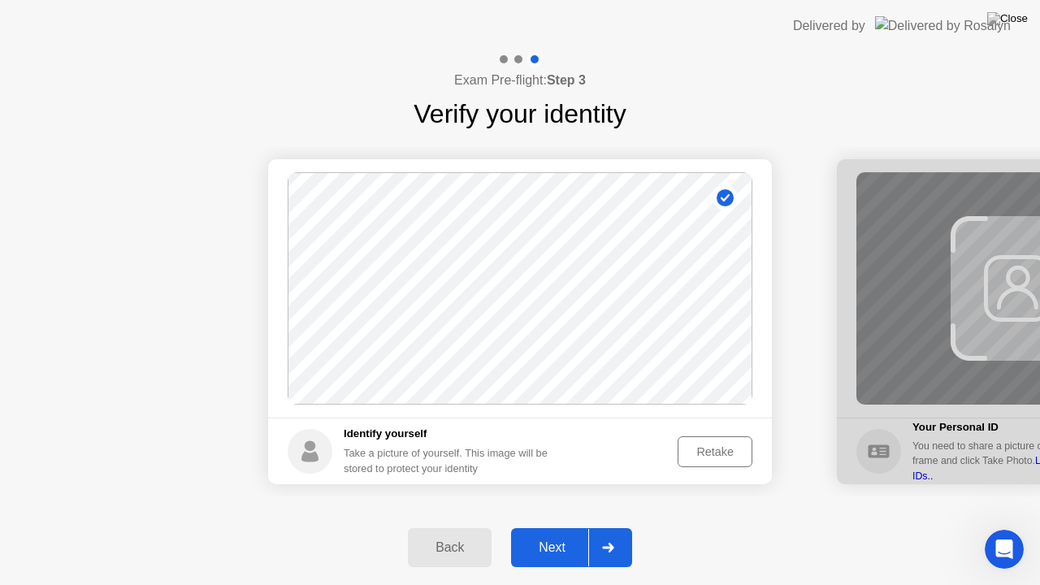
click at [722, 453] on div "Retake" at bounding box center [714, 451] width 63 height 13
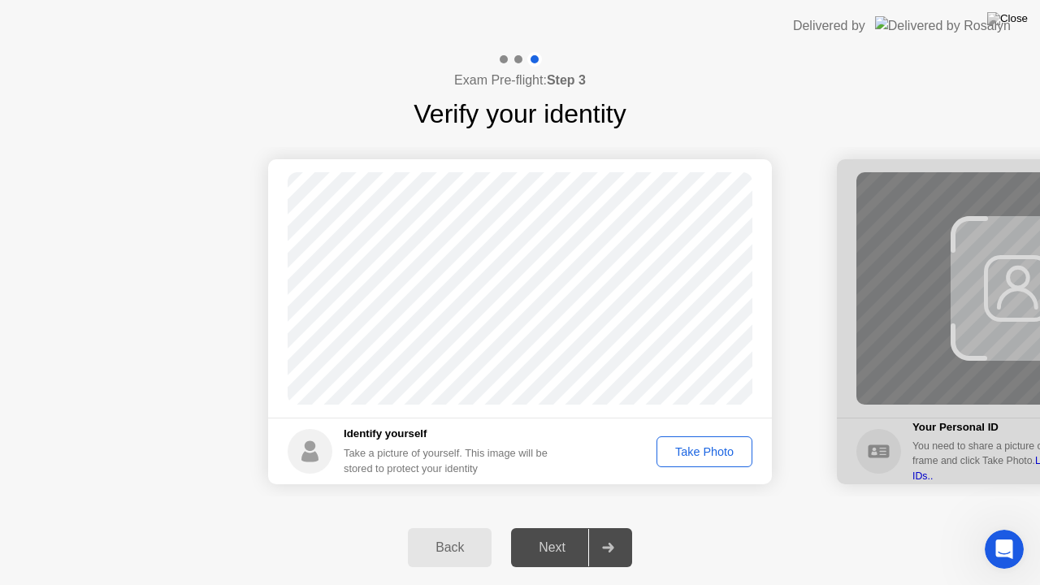
click at [718, 453] on div "Take Photo" at bounding box center [704, 451] width 84 height 13
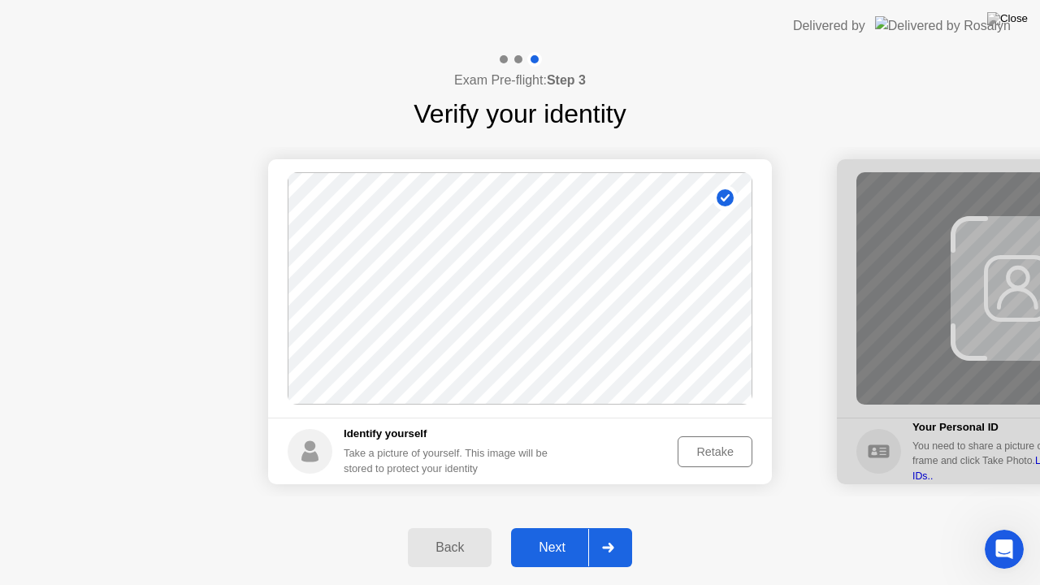
click at [718, 453] on div "Retake" at bounding box center [714, 451] width 63 height 13
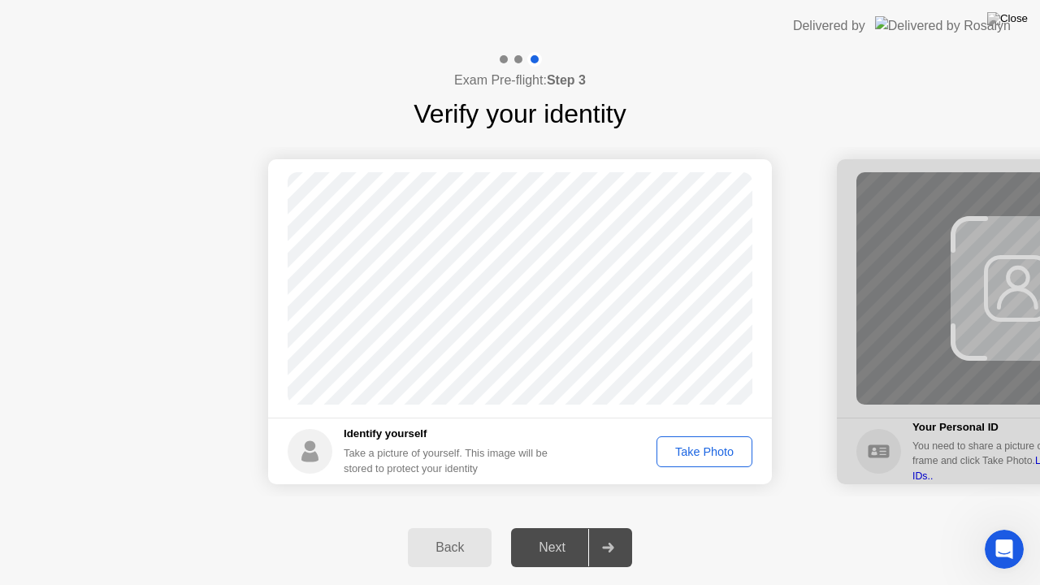
click at [400, 440] on h5 "Identify yourself" at bounding box center [452, 434] width 217 height 16
click at [304, 440] on circle at bounding box center [310, 451] width 45 height 45
click at [729, 445] on div "Take Photo" at bounding box center [704, 451] width 84 height 13
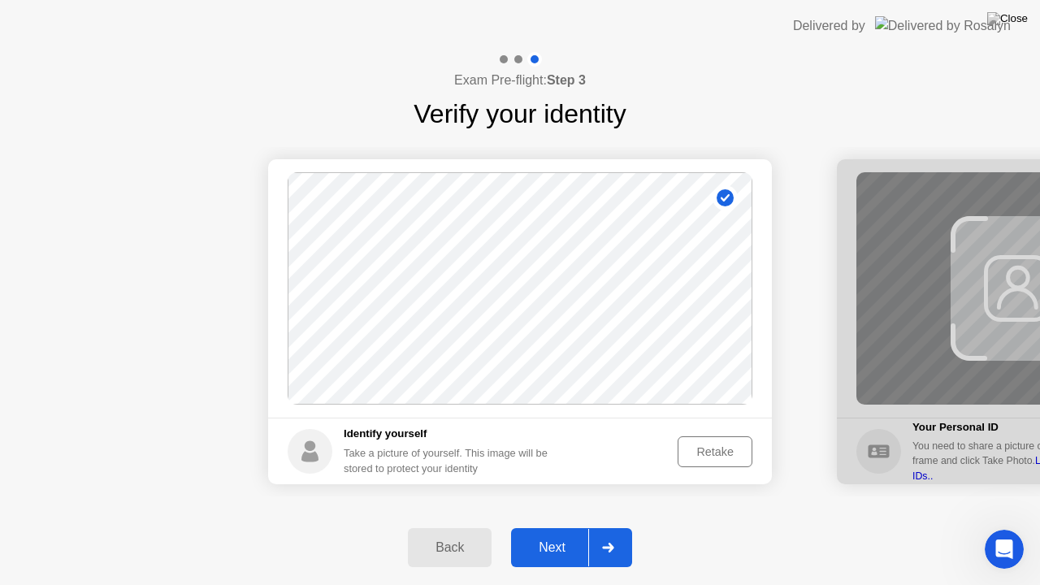
click at [729, 445] on div "Retake" at bounding box center [714, 451] width 63 height 13
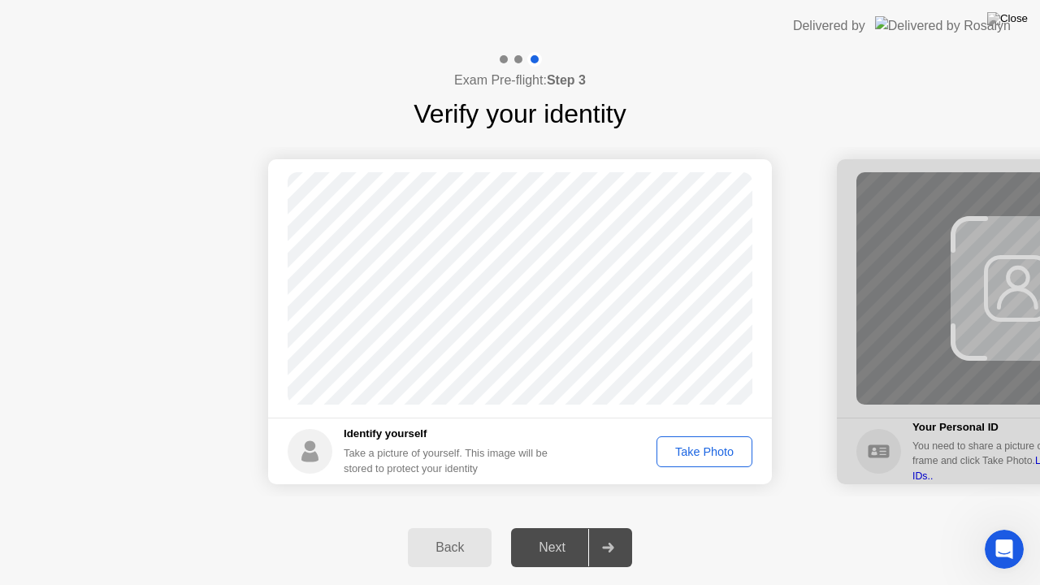
click at [722, 445] on div "Take Photo" at bounding box center [704, 451] width 84 height 13
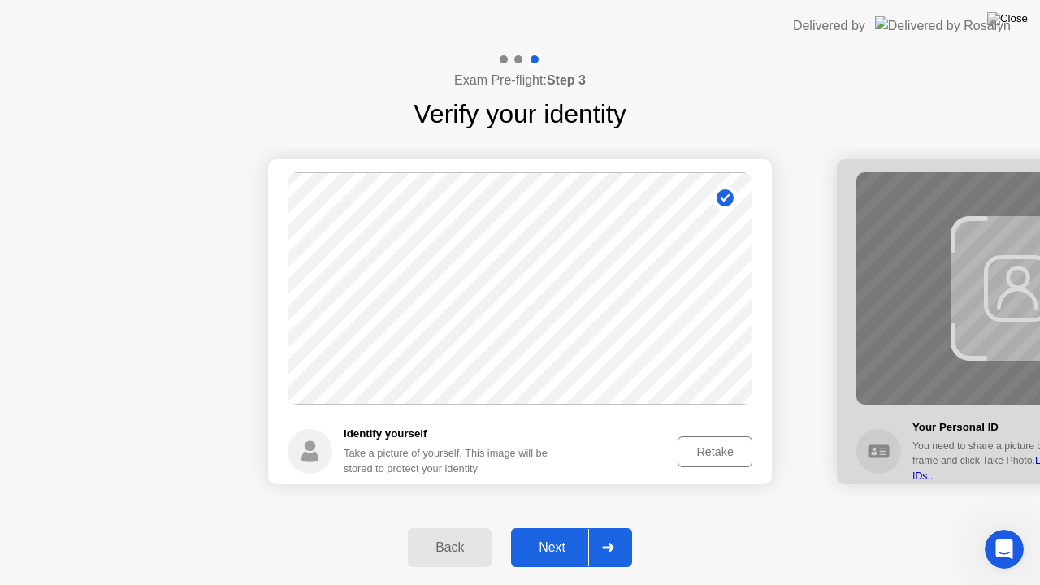
click at [556, 527] on div "Next" at bounding box center [552, 547] width 72 height 15
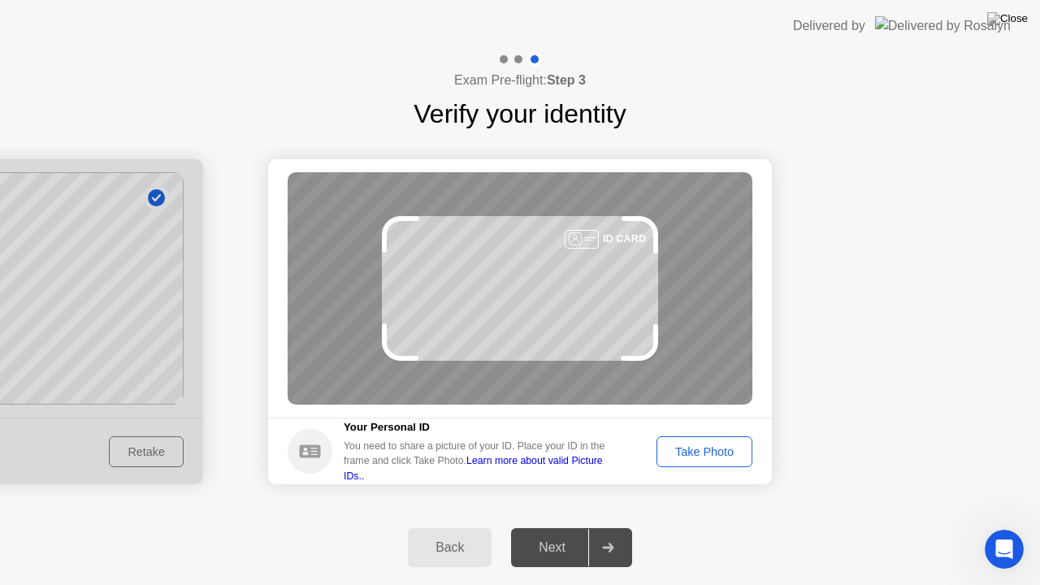
click at [711, 455] on div "Take Photo" at bounding box center [704, 451] width 84 height 13
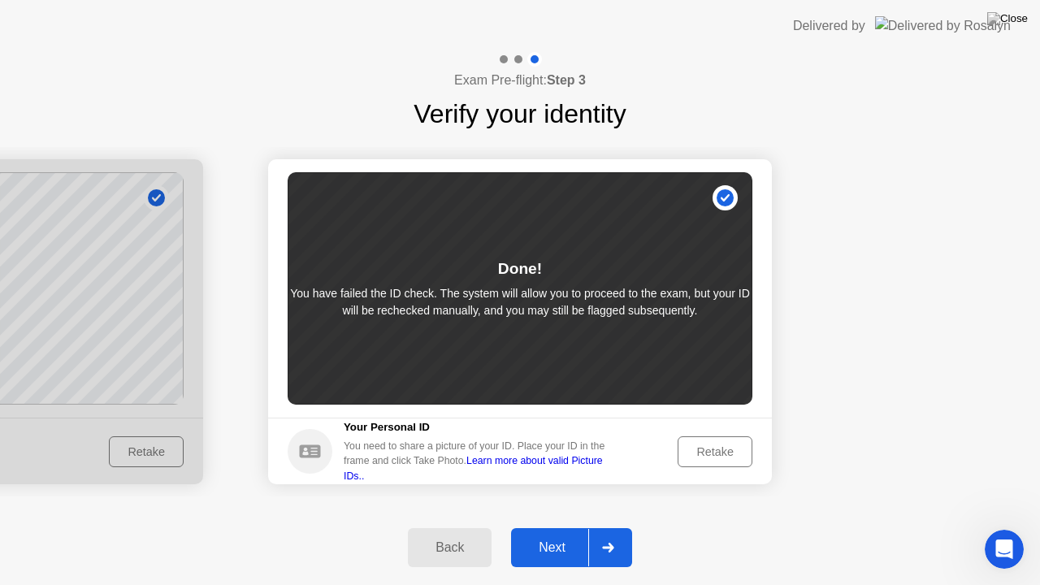
click at [322, 442] on circle at bounding box center [310, 451] width 45 height 45
click at [455, 527] on div "Back" at bounding box center [450, 547] width 74 height 15
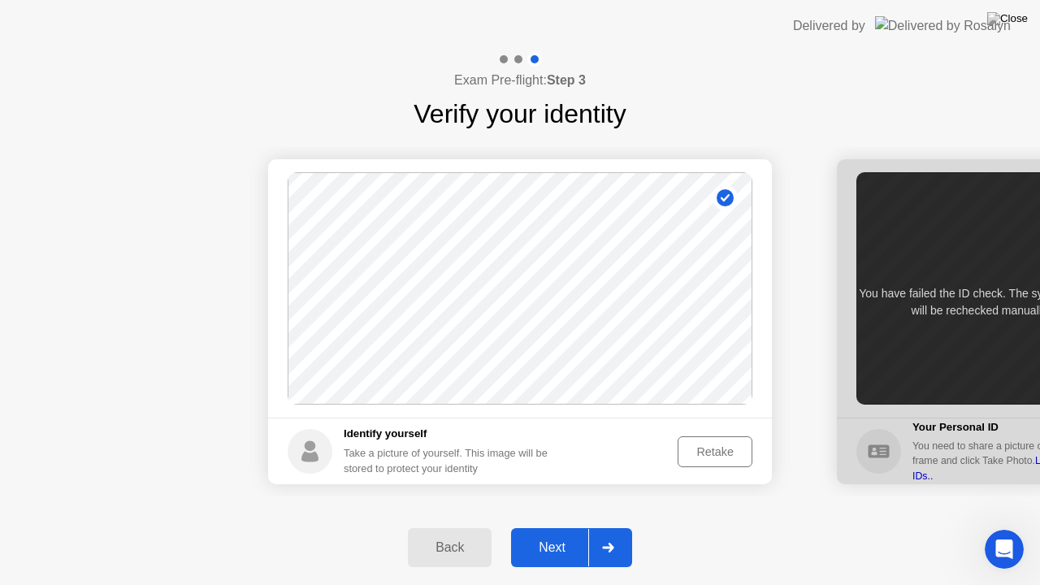
click at [720, 450] on div "Retake" at bounding box center [714, 451] width 63 height 13
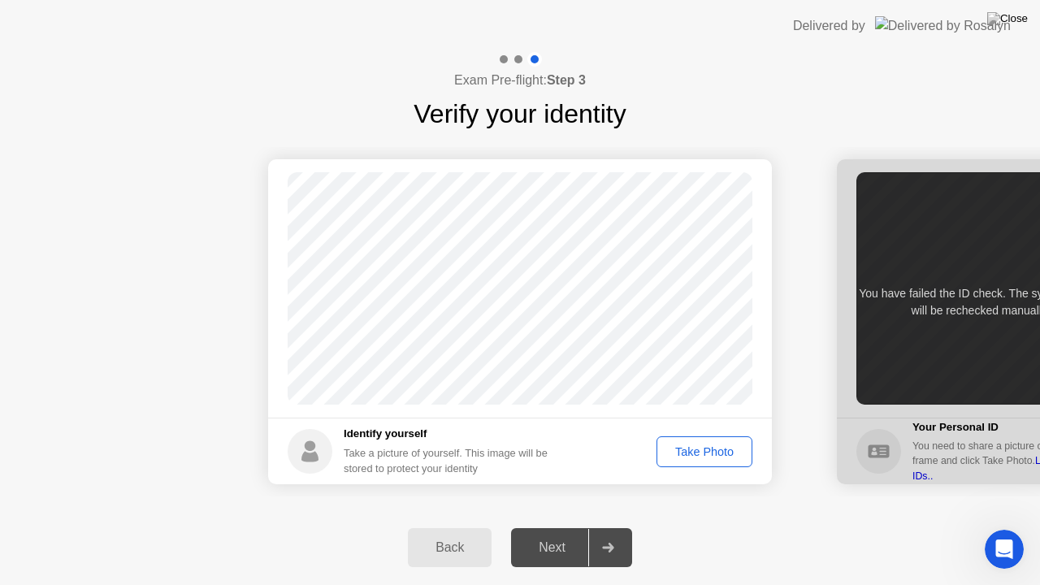
click at [697, 458] on div "Take Photo" at bounding box center [704, 451] width 84 height 13
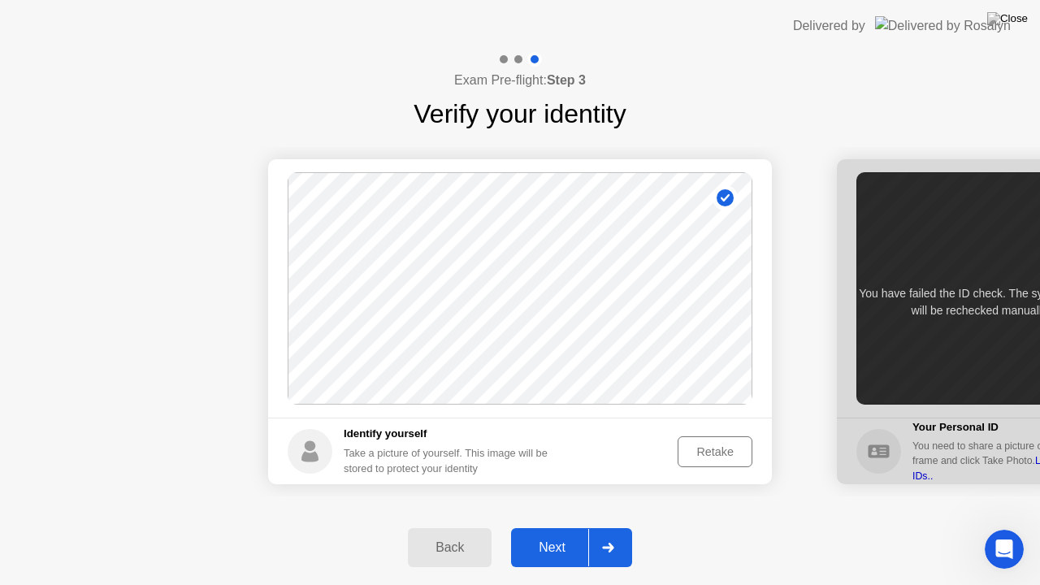
click at [565, 527] on div "Next" at bounding box center [552, 547] width 72 height 15
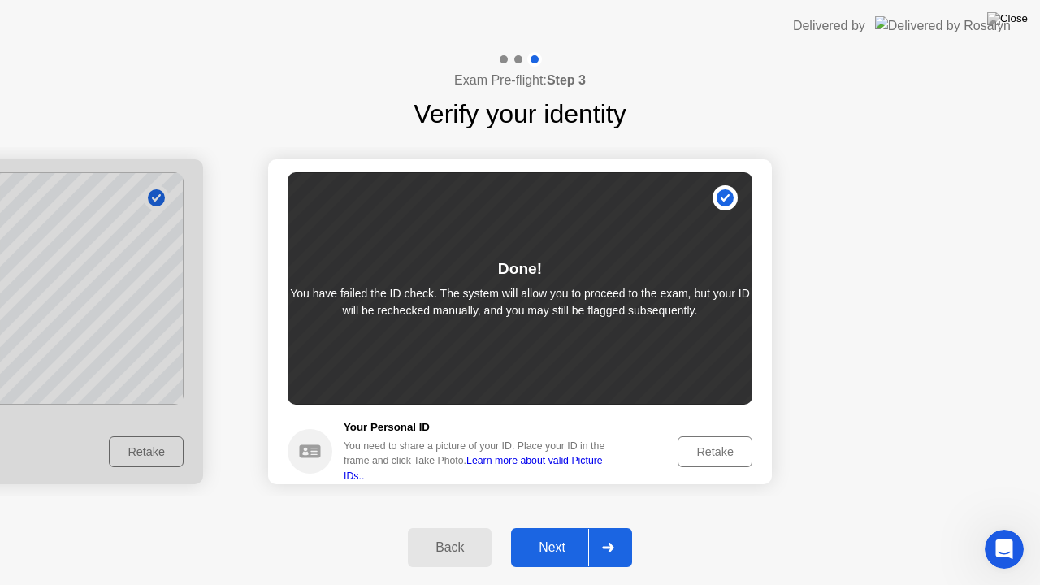
click at [717, 454] on div "Retake" at bounding box center [714, 451] width 63 height 13
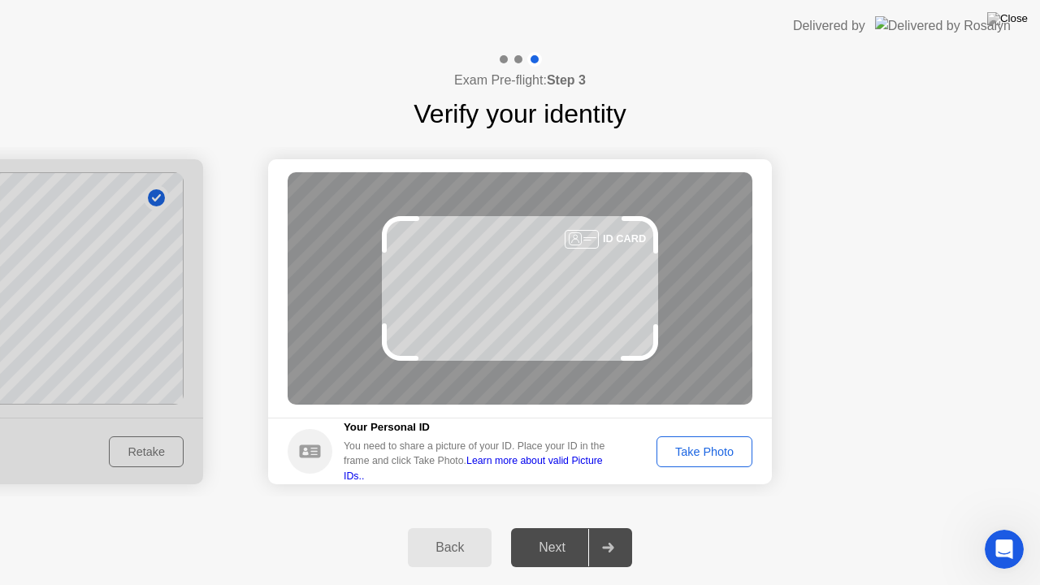
click at [465, 527] on div "Back" at bounding box center [450, 547] width 74 height 15
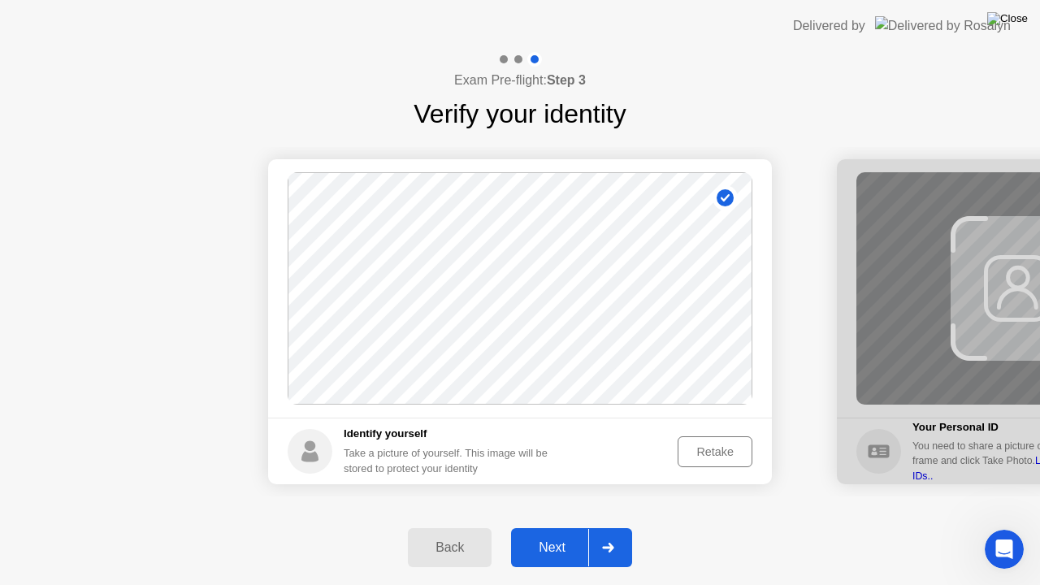
click at [1020, 18] on img at bounding box center [1007, 18] width 41 height 13
click at [708, 455] on div "Retake" at bounding box center [714, 451] width 63 height 13
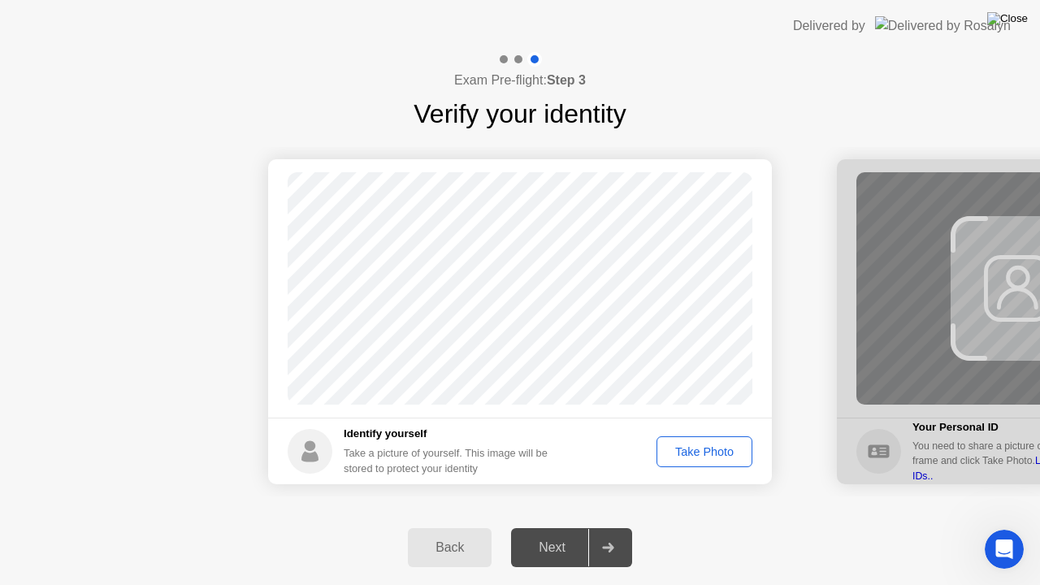
click at [1010, 19] on img at bounding box center [1007, 18] width 41 height 13
click at [1012, 24] on img at bounding box center [1007, 18] width 41 height 13
